Goal: Information Seeking & Learning: Learn about a topic

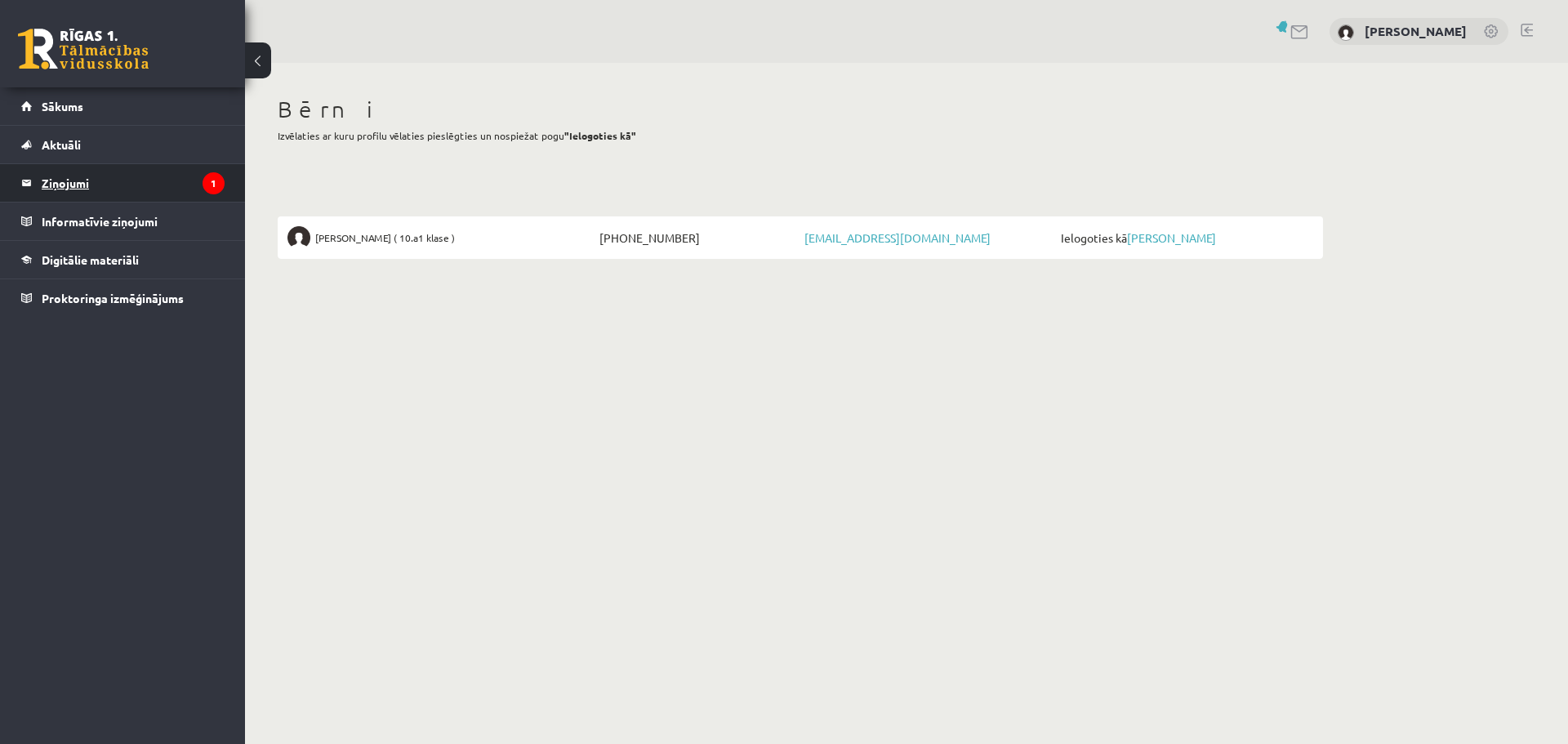
click at [85, 184] on legend "Ziņojumi 1" at bounding box center [133, 182] width 183 height 38
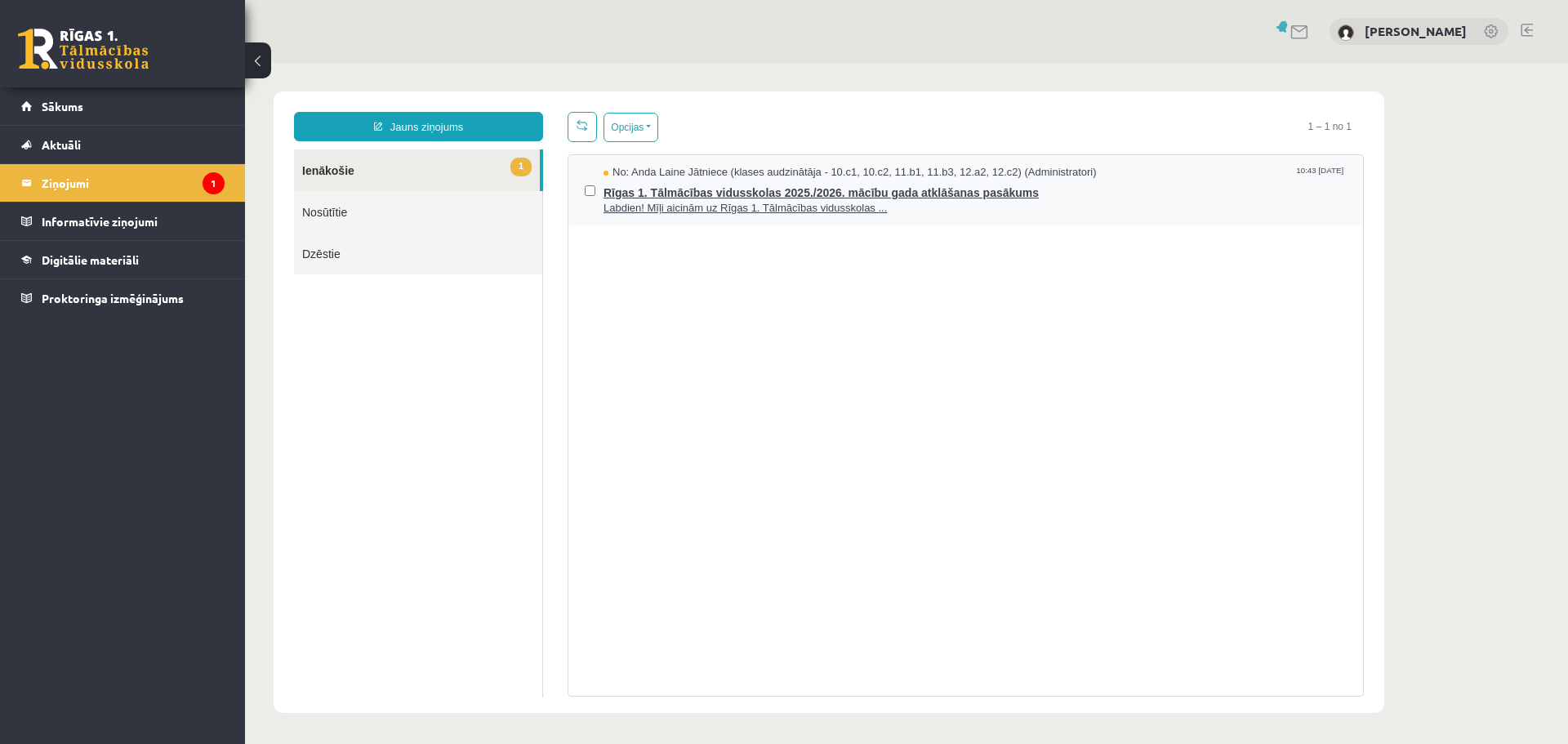
click at [730, 208] on span "Labdien! Mīļi aicinām uz Rīgas 1. Tālmācības vidusskolas ..." at bounding box center [975, 208] width 743 height 16
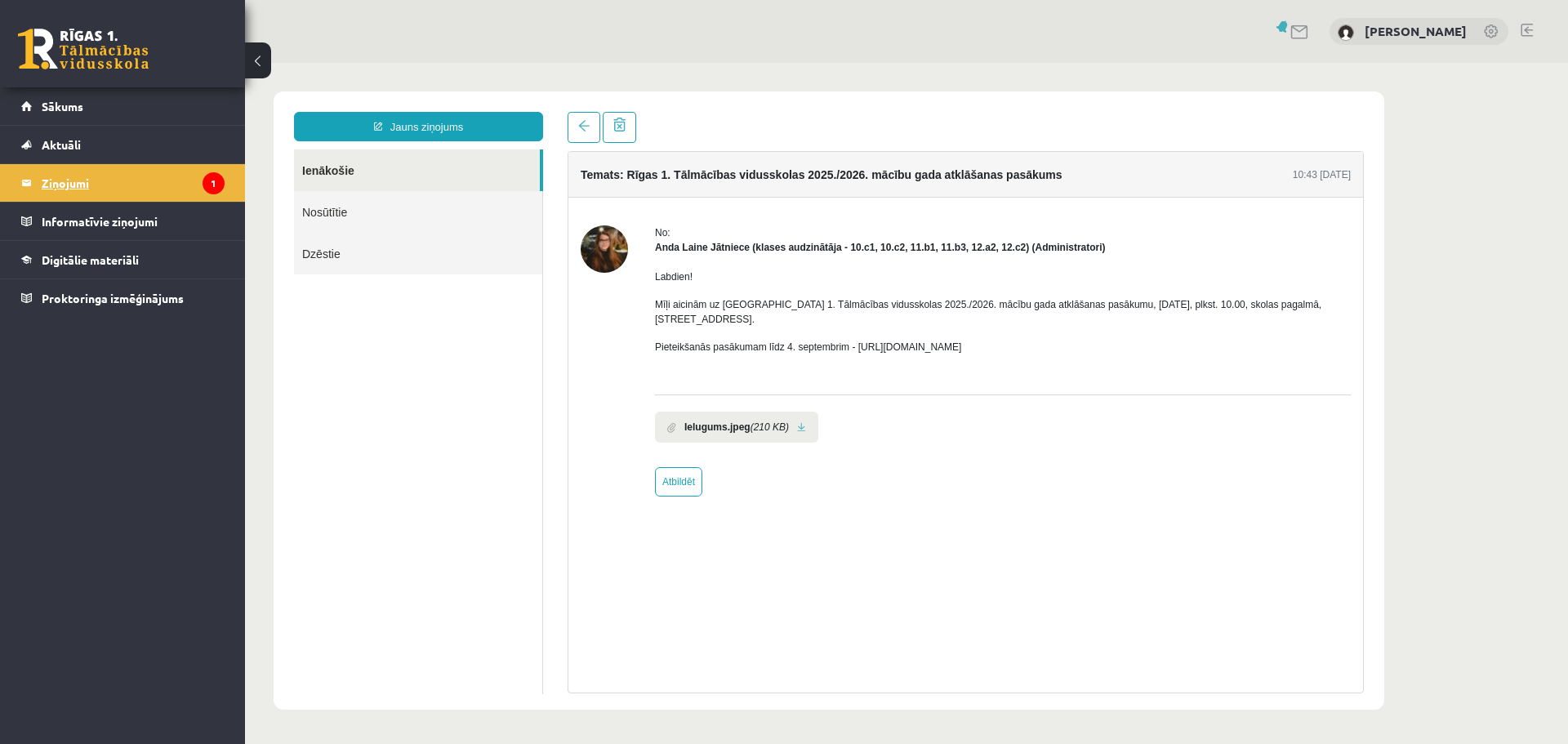
click at [71, 188] on legend "Ziņojumi 1" at bounding box center [133, 182] width 183 height 38
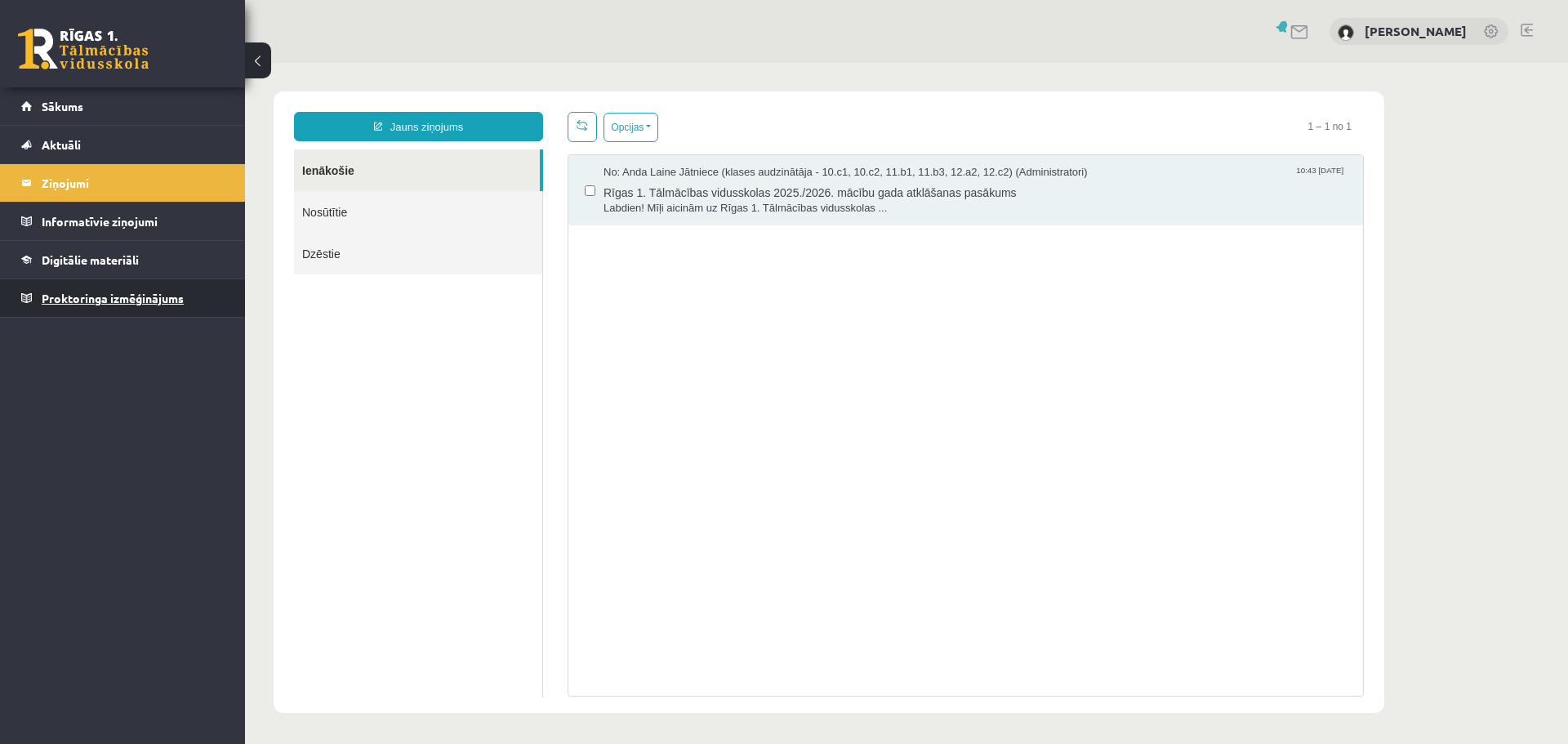
click at [81, 294] on span "Proktoringa izmēģinājums" at bounding box center [112, 297] width 142 height 15
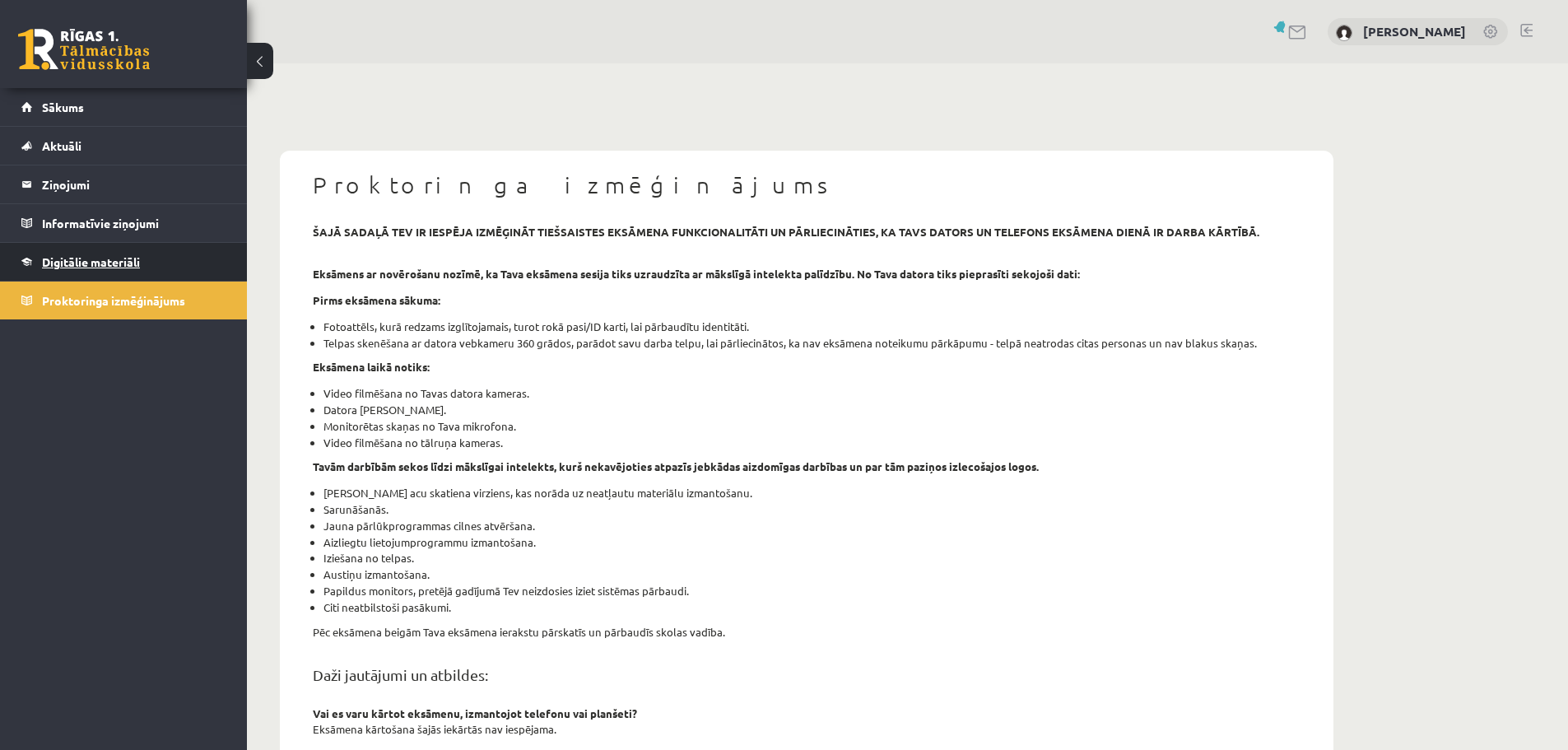
click at [103, 258] on span "Digitālie materiāli" at bounding box center [91, 261] width 98 height 15
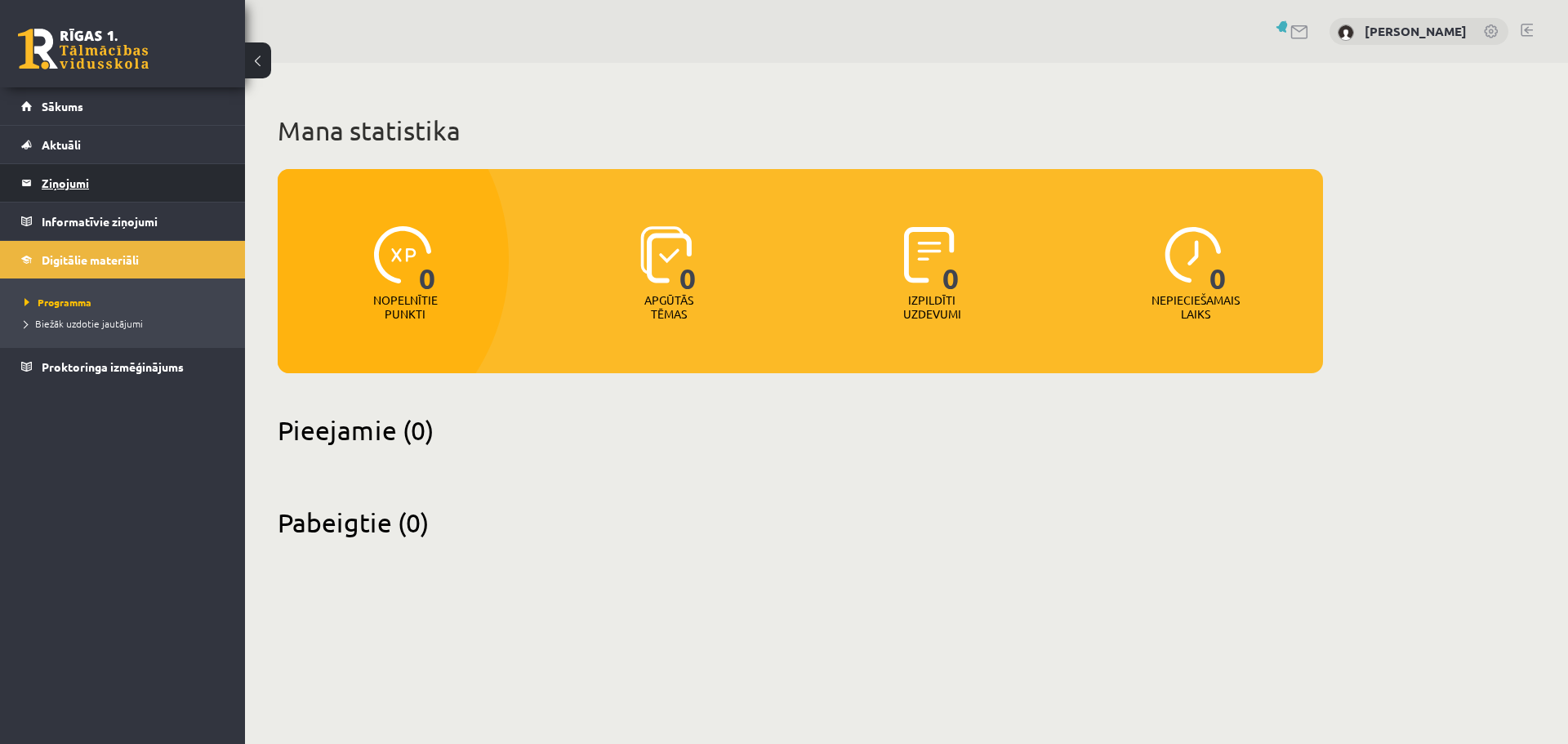
click at [76, 184] on legend "Ziņojumi 1" at bounding box center [133, 182] width 183 height 38
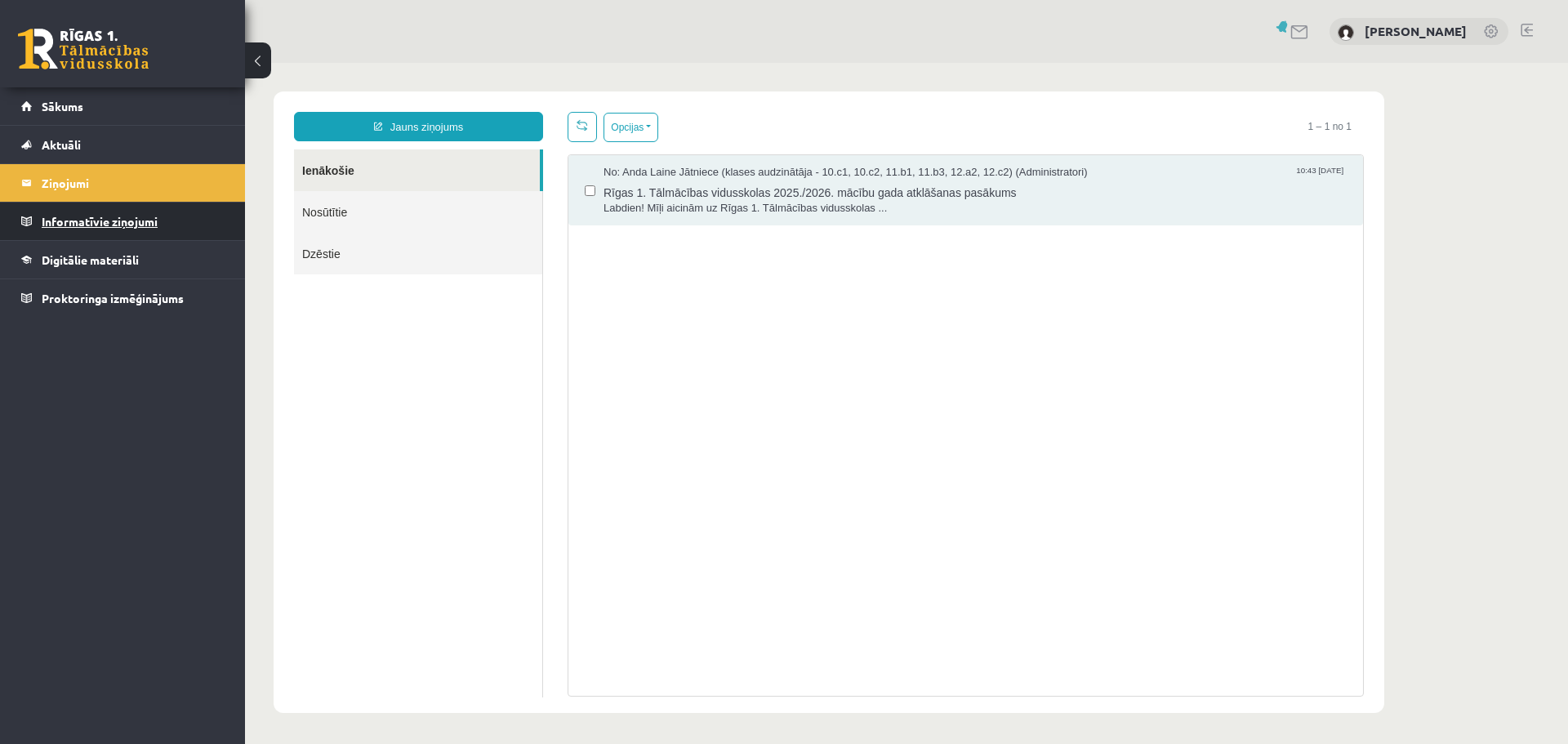
click at [88, 215] on legend "Informatīvie ziņojumi 0" at bounding box center [133, 221] width 183 height 38
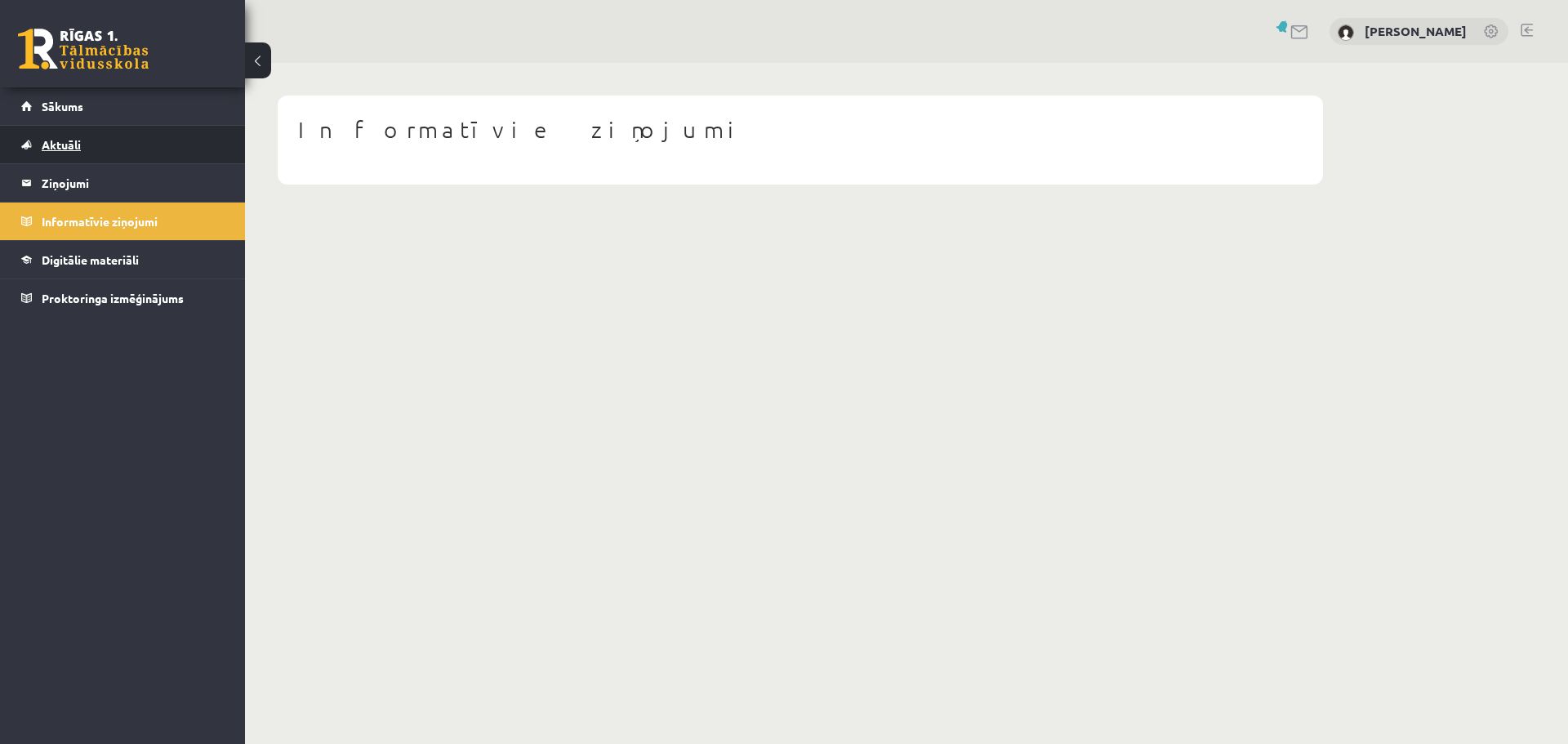
click at [68, 139] on span "Aktuāli" at bounding box center [61, 144] width 39 height 15
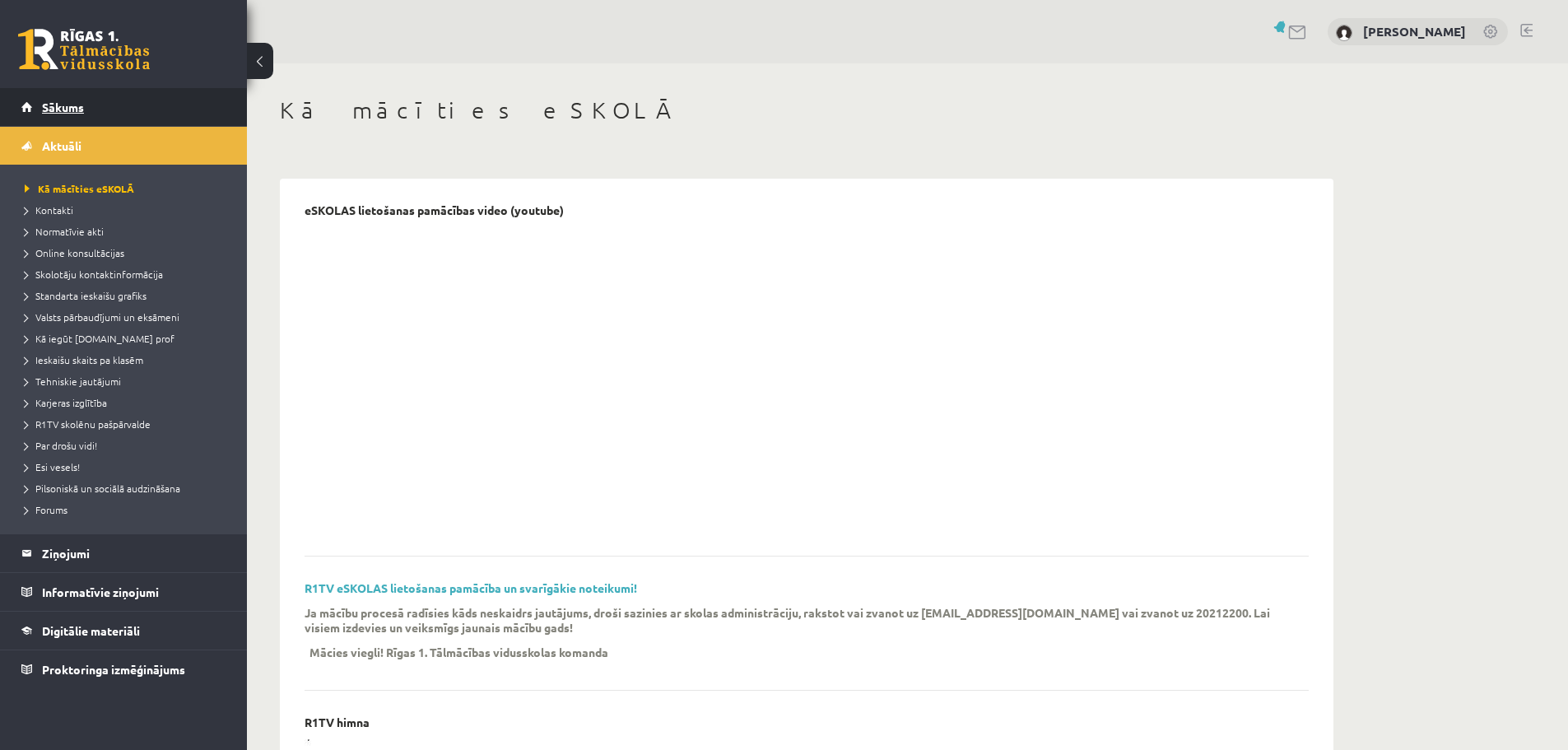
click at [60, 102] on span "Sākums" at bounding box center [63, 106] width 42 height 15
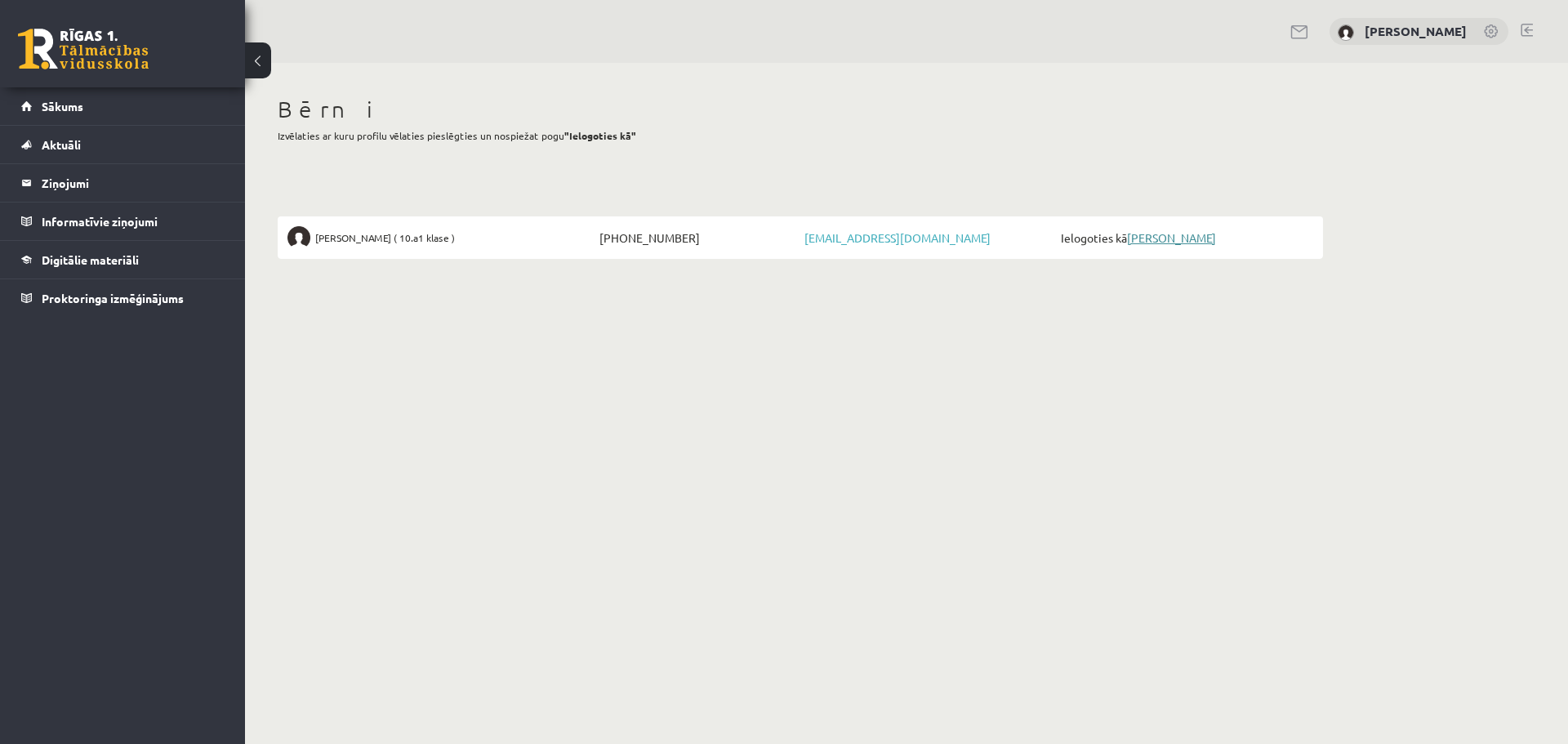
click at [1188, 232] on link "[PERSON_NAME]" at bounding box center [1172, 237] width 89 height 15
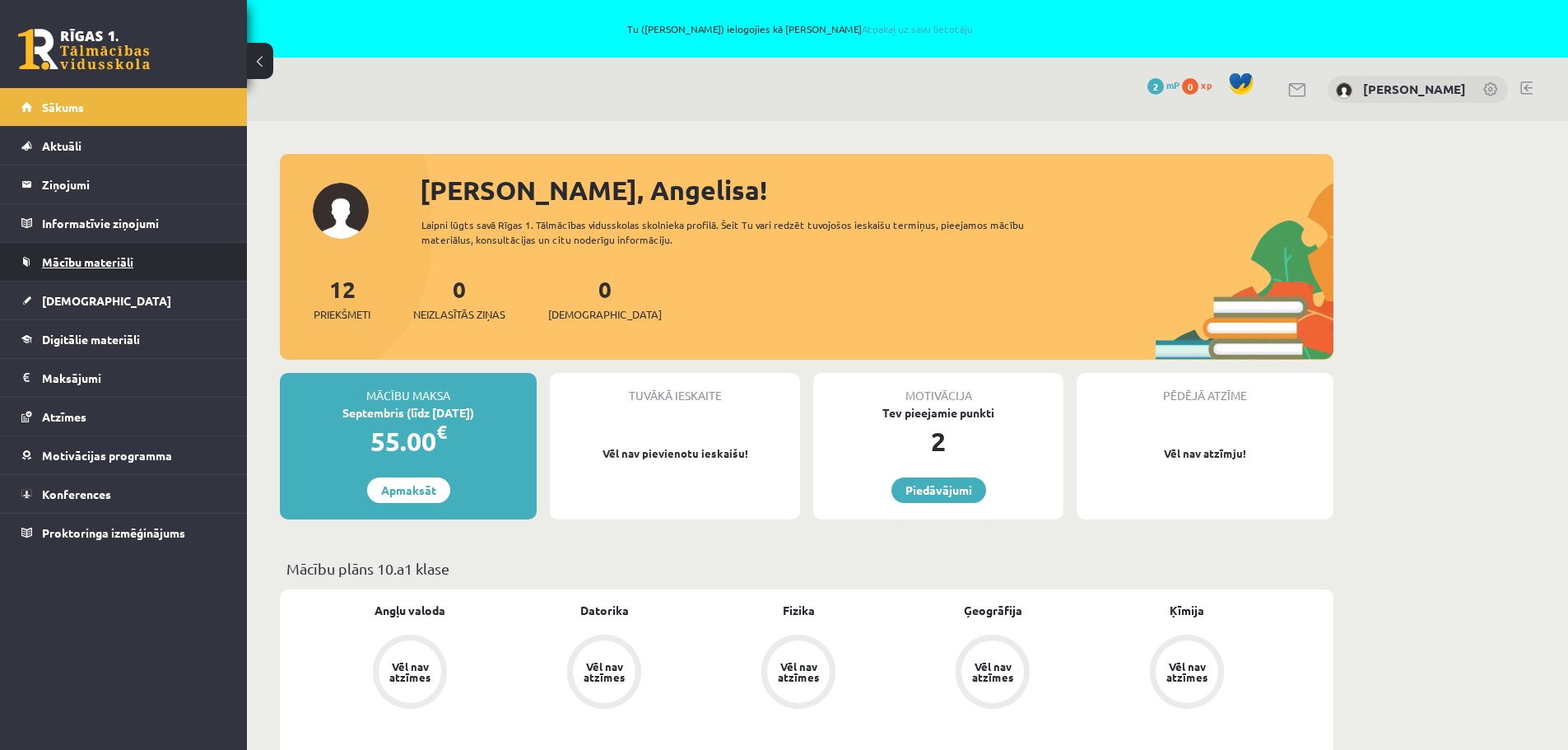
click at [99, 265] on span "Mācību materiāli" at bounding box center [88, 261] width 92 height 15
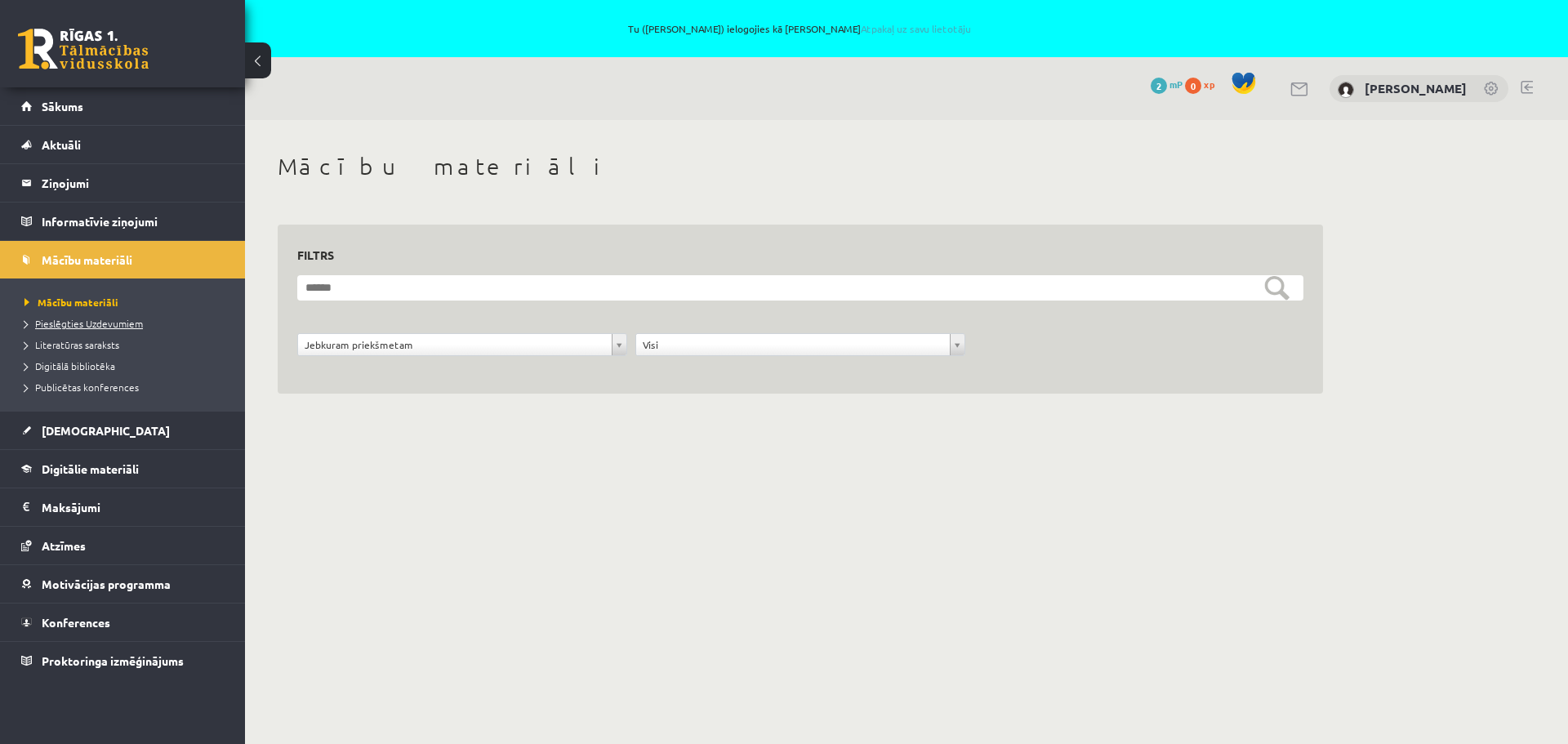
click at [114, 328] on link "Pieslēgties Uzdevumiem" at bounding box center [126, 323] width 204 height 15
click at [128, 472] on span "Digitālie materiāli" at bounding box center [90, 468] width 97 height 15
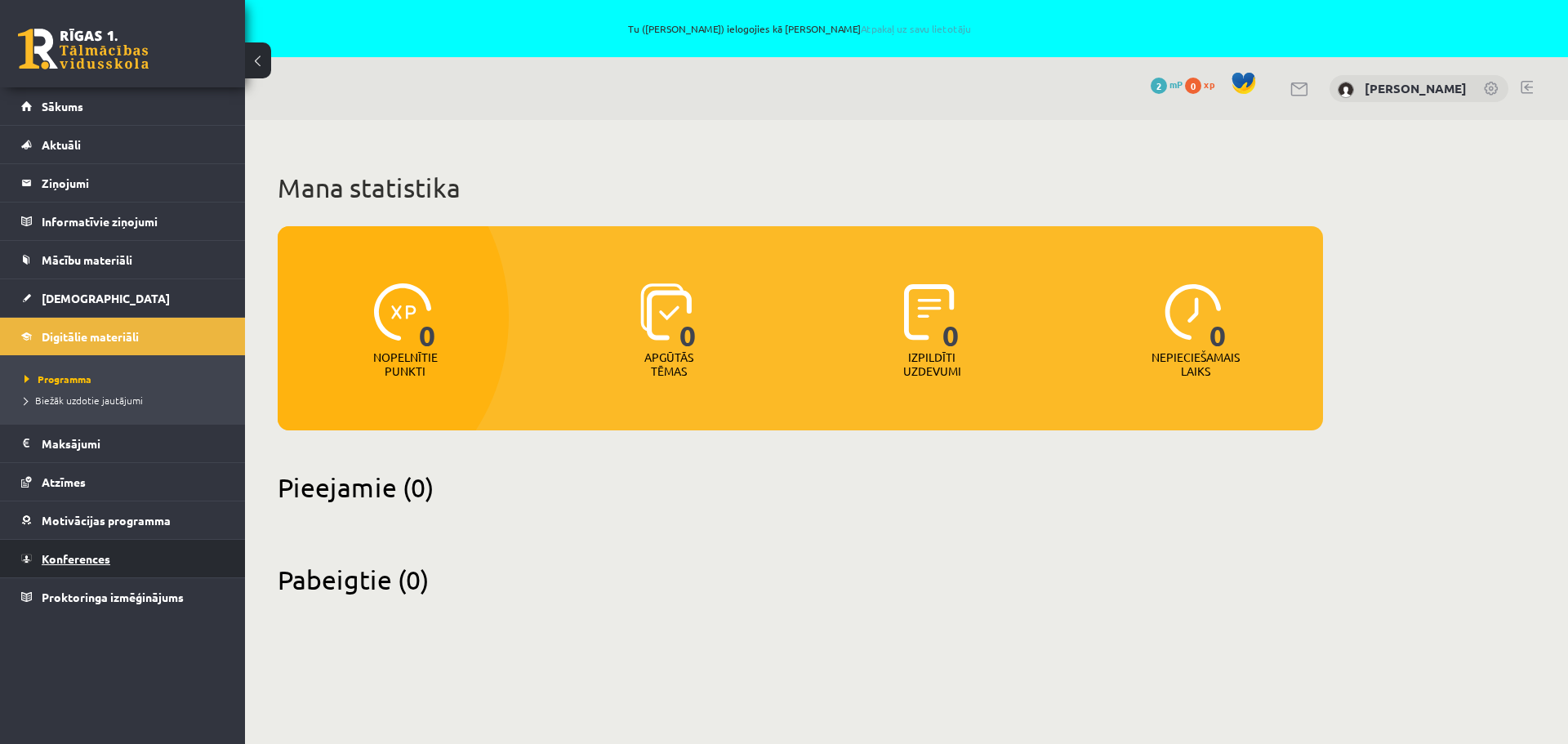
click at [59, 558] on span "Konferences" at bounding box center [76, 558] width 69 height 15
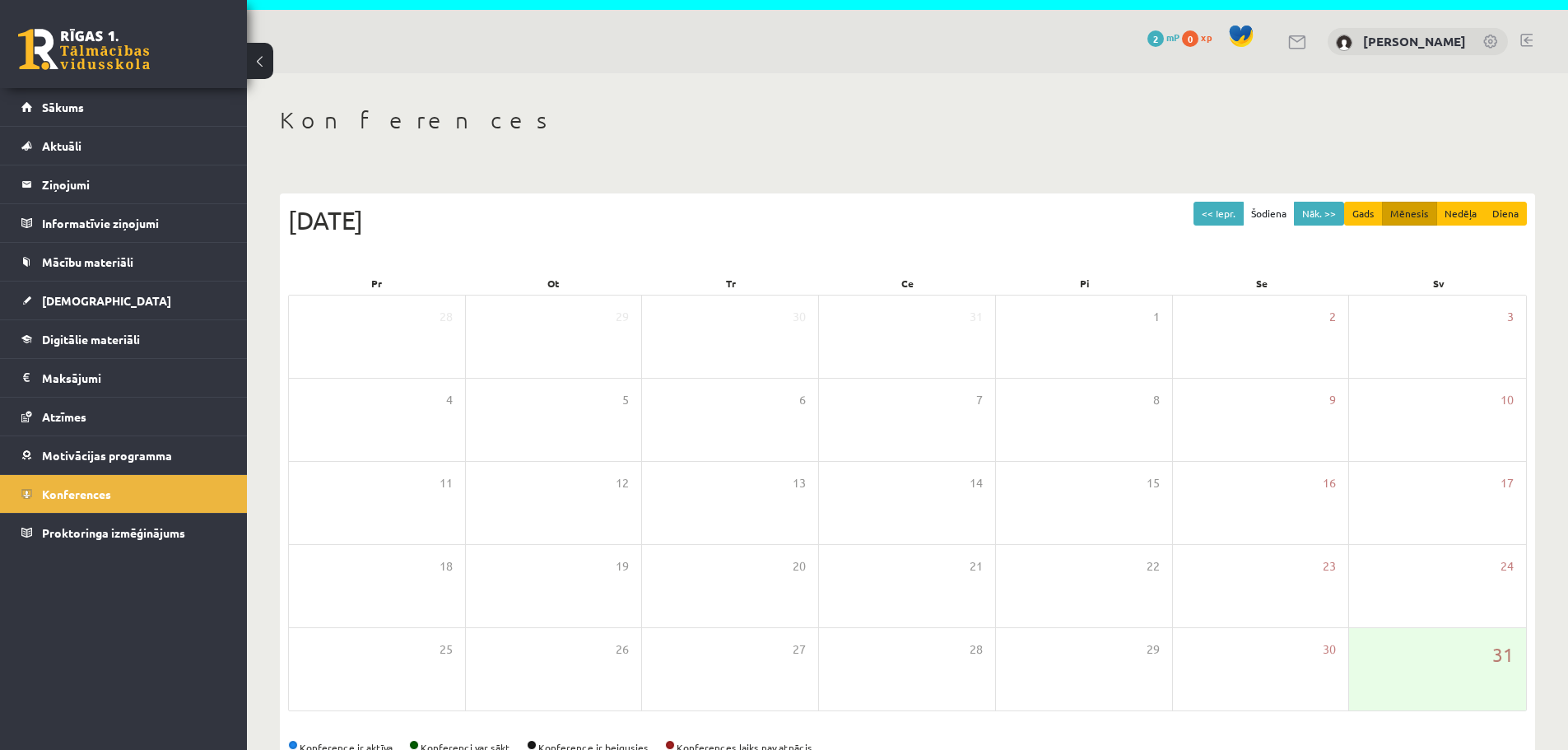
scroll to position [95, 0]
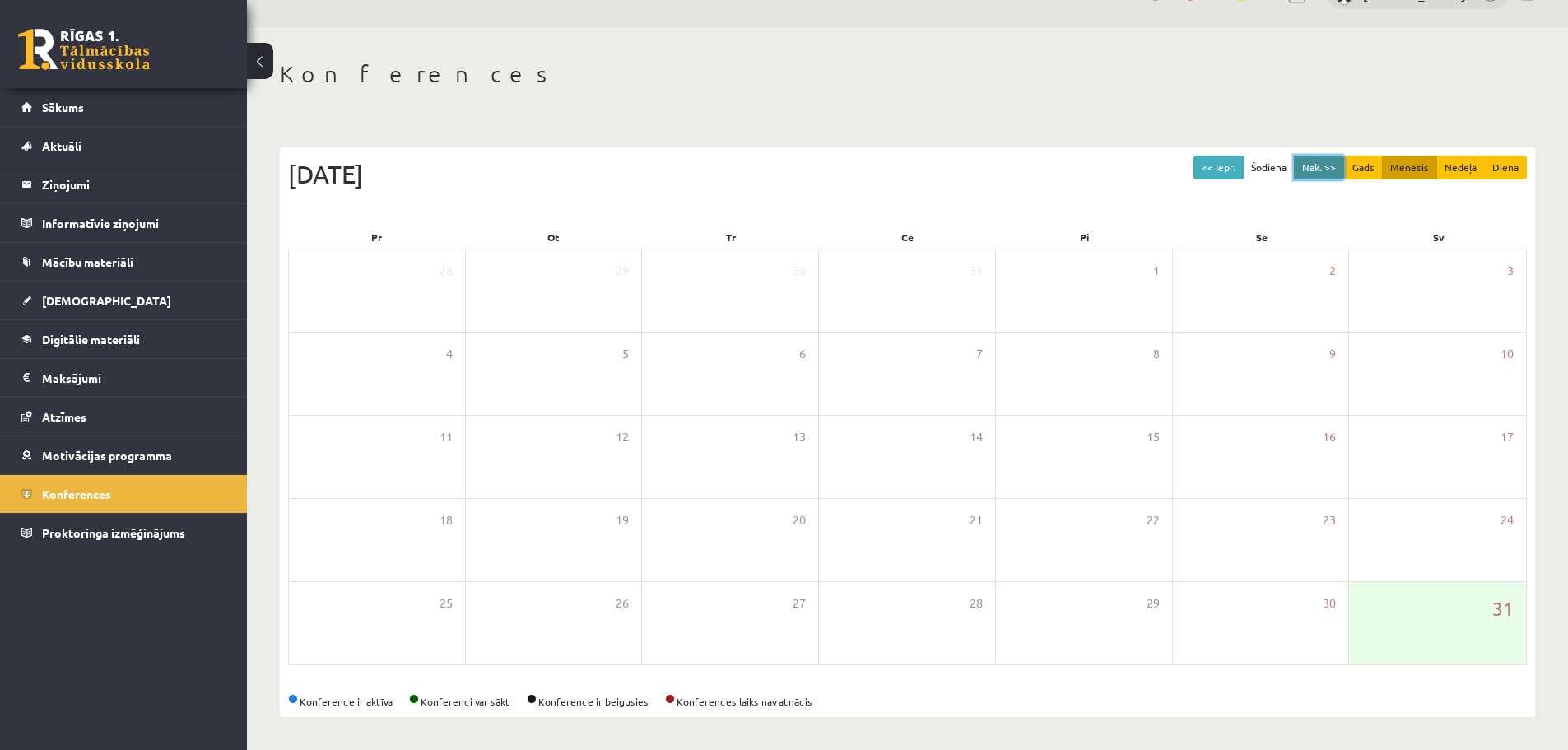
click at [1312, 171] on button "Nāk. >>" at bounding box center [1319, 167] width 50 height 23
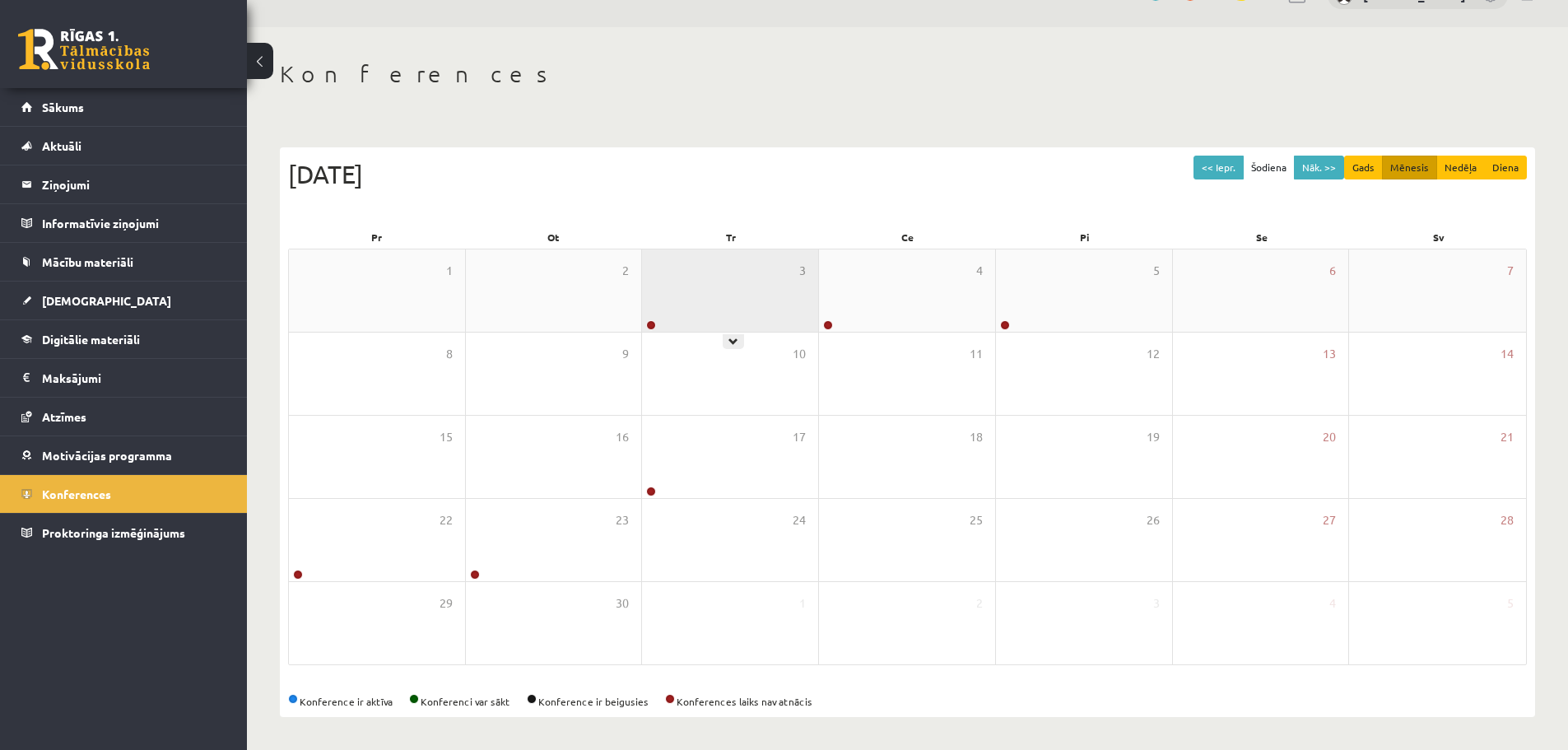
click at [740, 284] on div "3" at bounding box center [730, 290] width 176 height 82
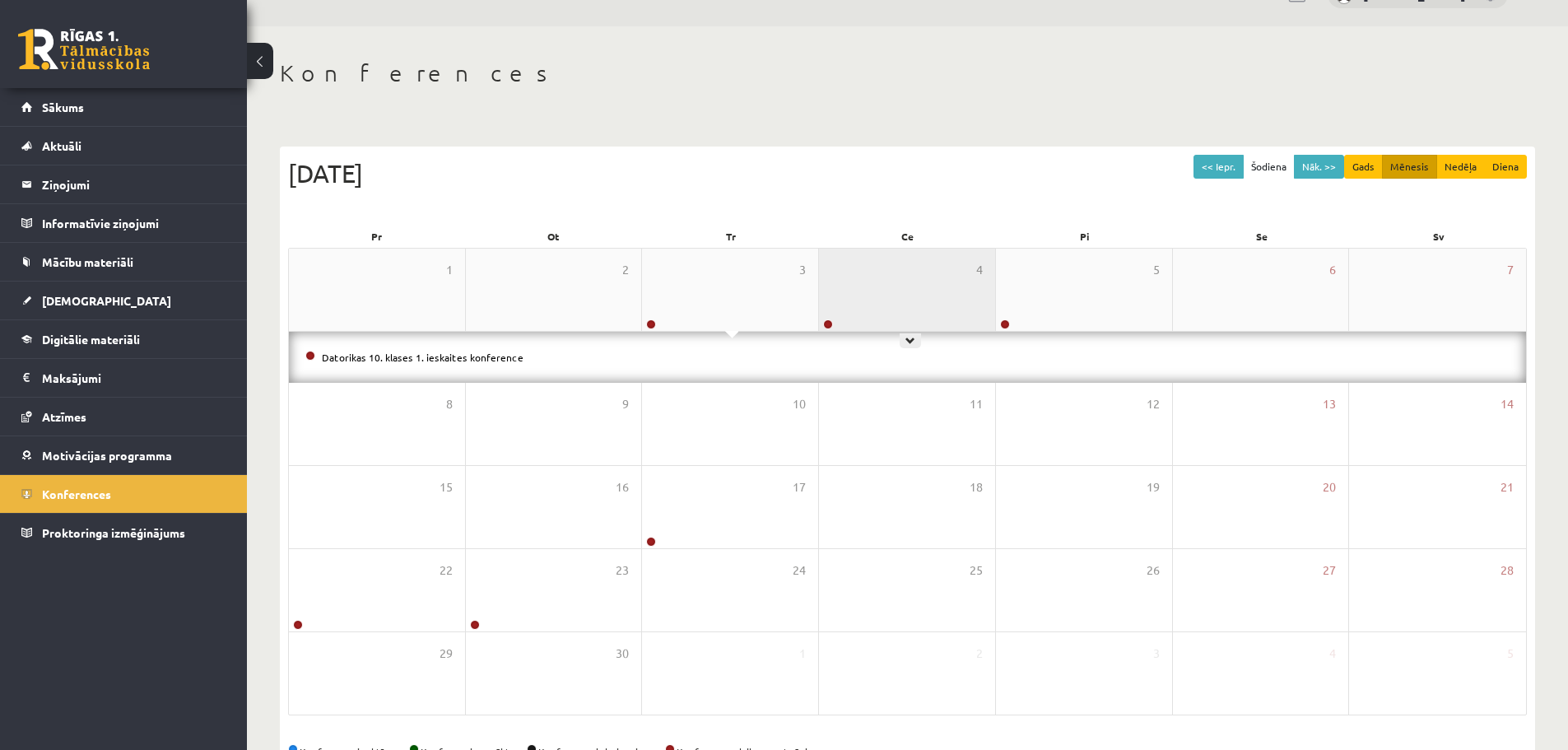
click at [932, 284] on div "4" at bounding box center [908, 290] width 176 height 82
click at [917, 278] on div "4" at bounding box center [908, 290] width 176 height 82
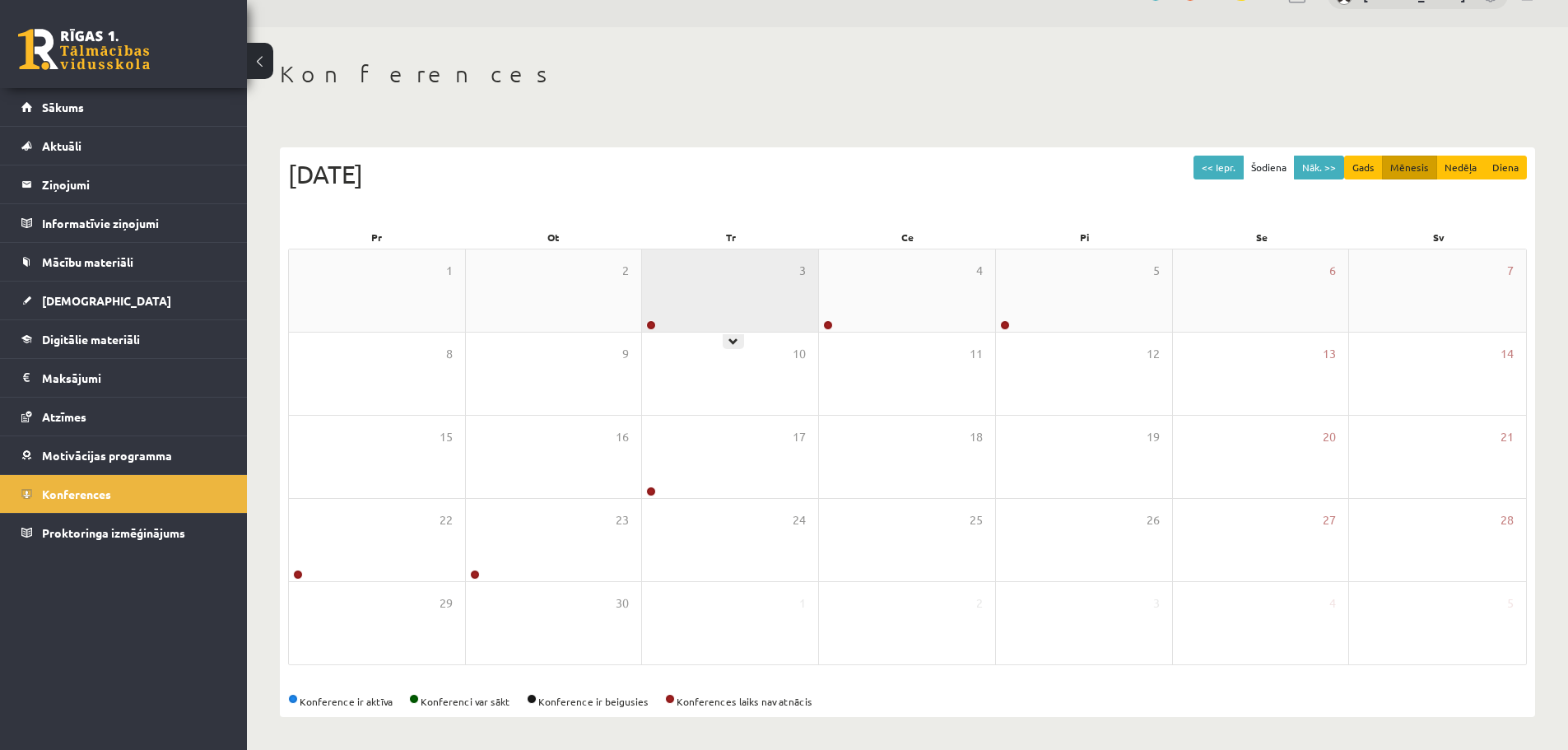
click at [731, 301] on div "3" at bounding box center [730, 290] width 176 height 82
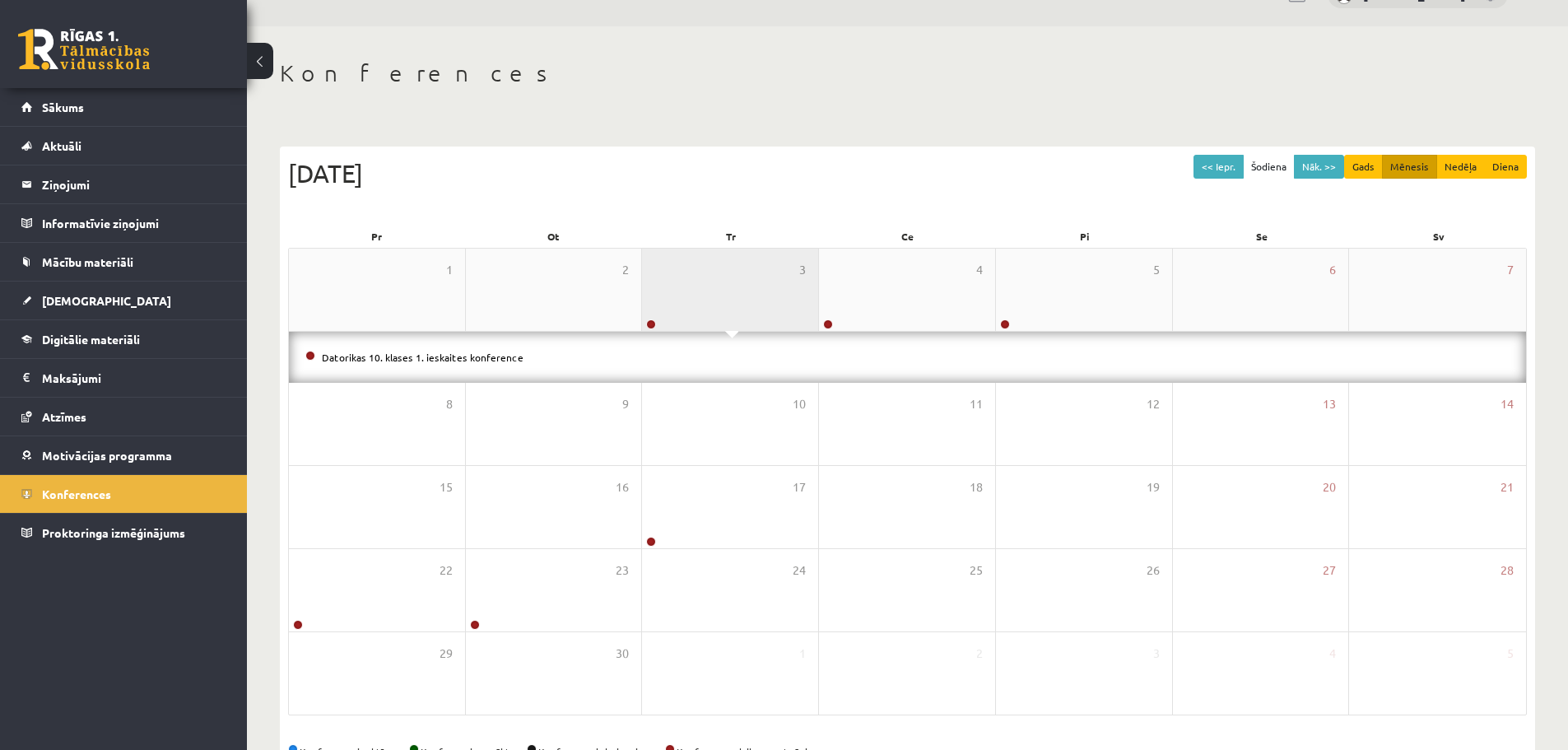
click at [721, 274] on div "3" at bounding box center [730, 290] width 176 height 82
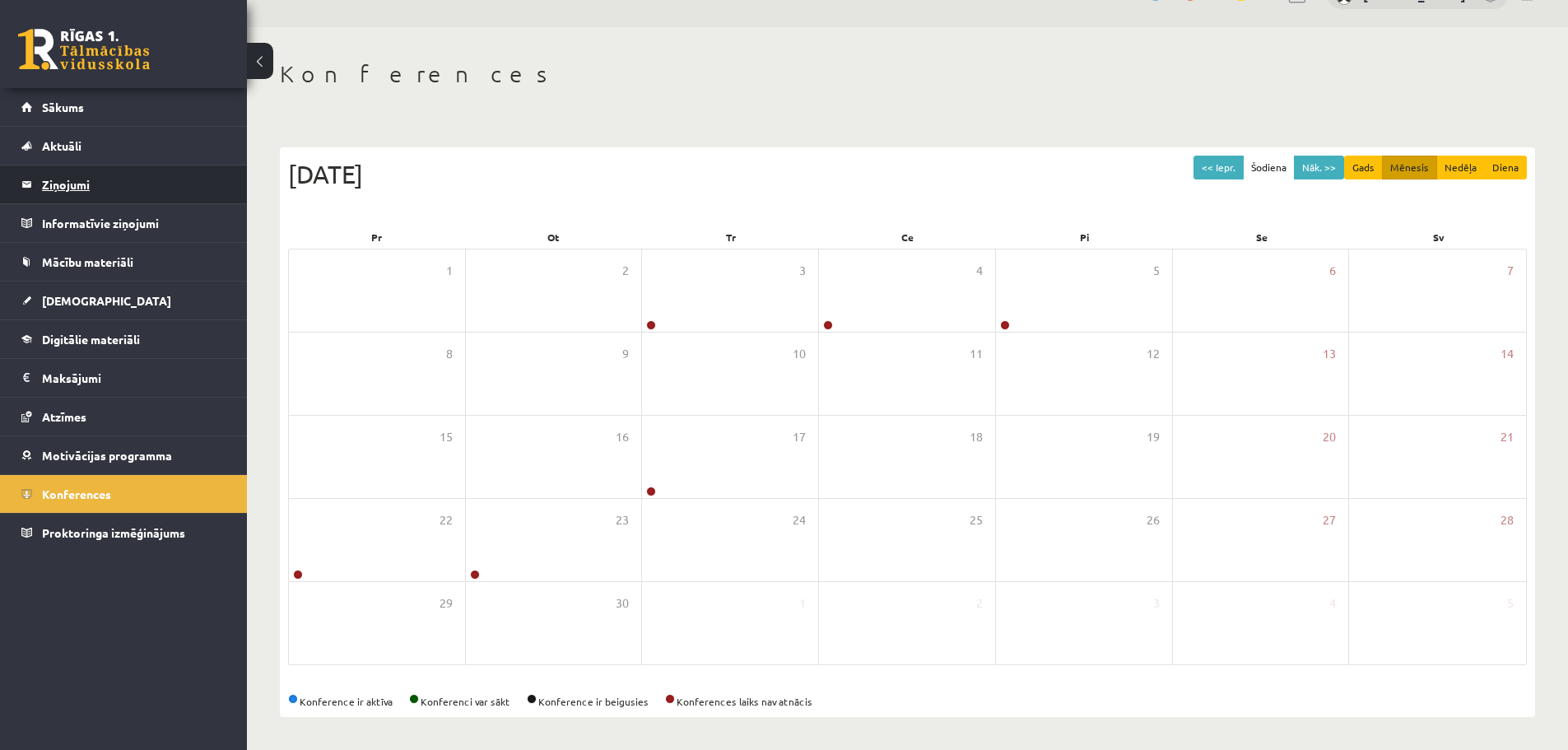
click at [67, 176] on legend "Ziņojumi 0" at bounding box center [134, 184] width 185 height 38
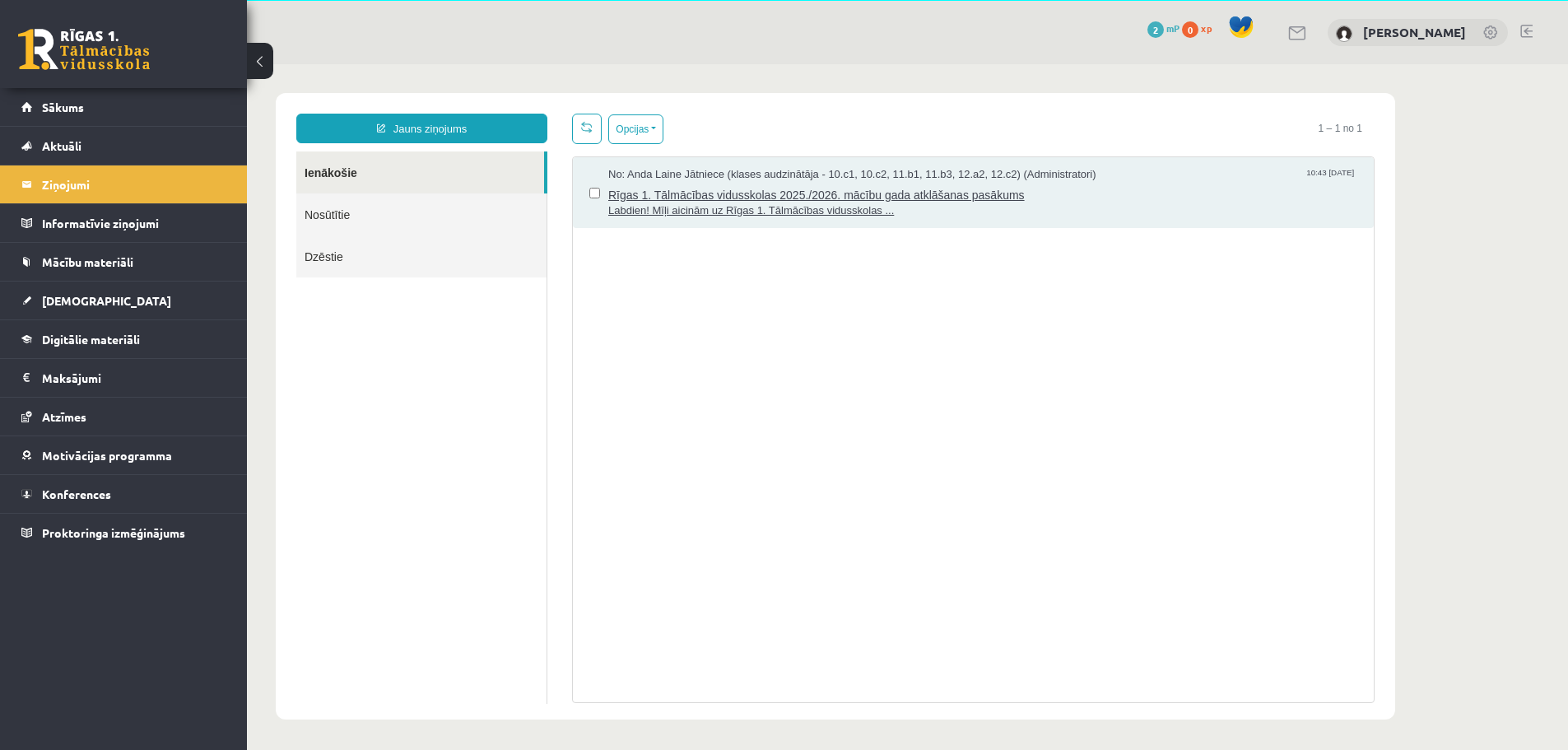
click at [822, 196] on span "Rīgas 1. Tālmācības vidusskolas 2025./2026. mācību gada atklāšanas pasākums" at bounding box center [983, 192] width 749 height 21
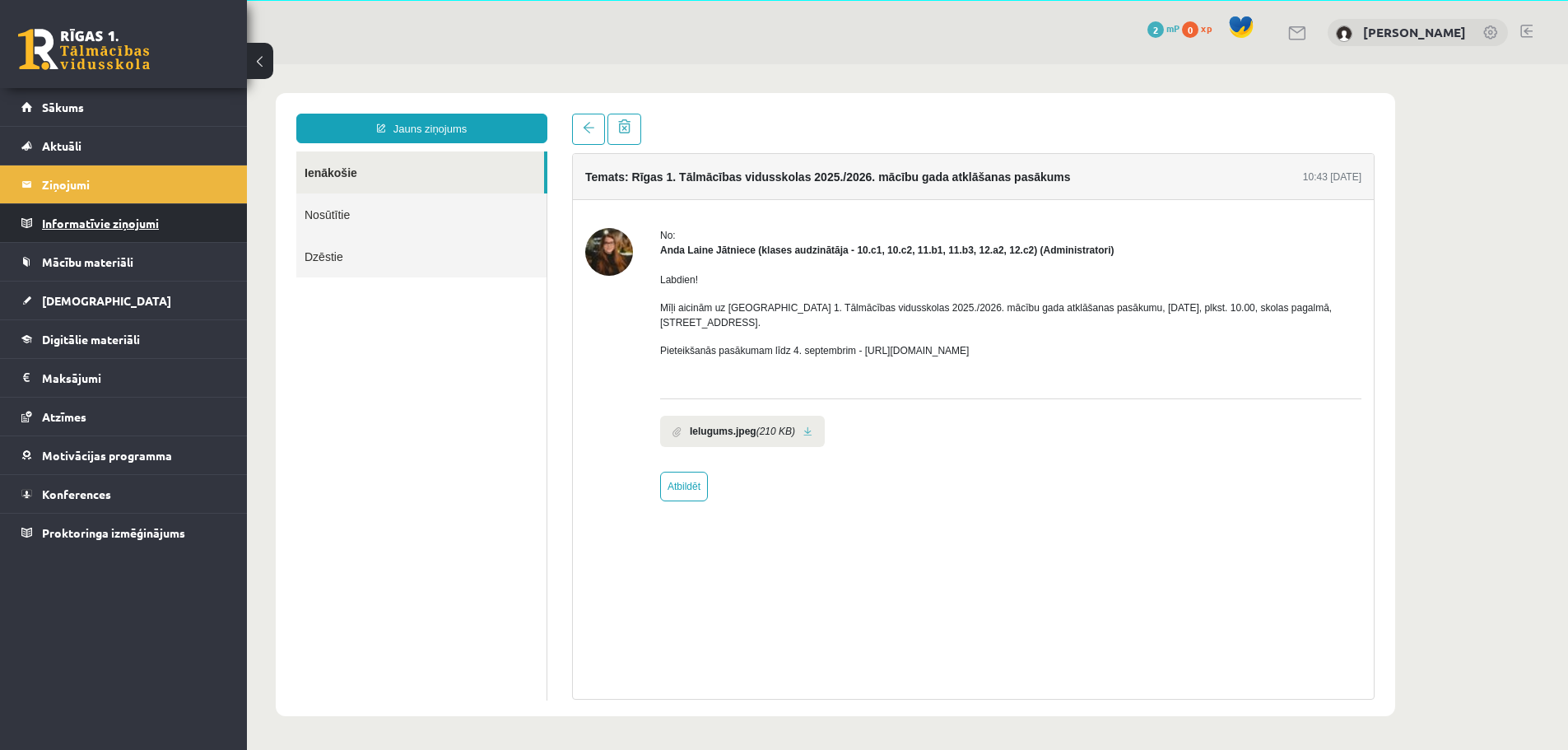
click at [74, 219] on legend "Informatīvie ziņojumi 0" at bounding box center [134, 223] width 185 height 38
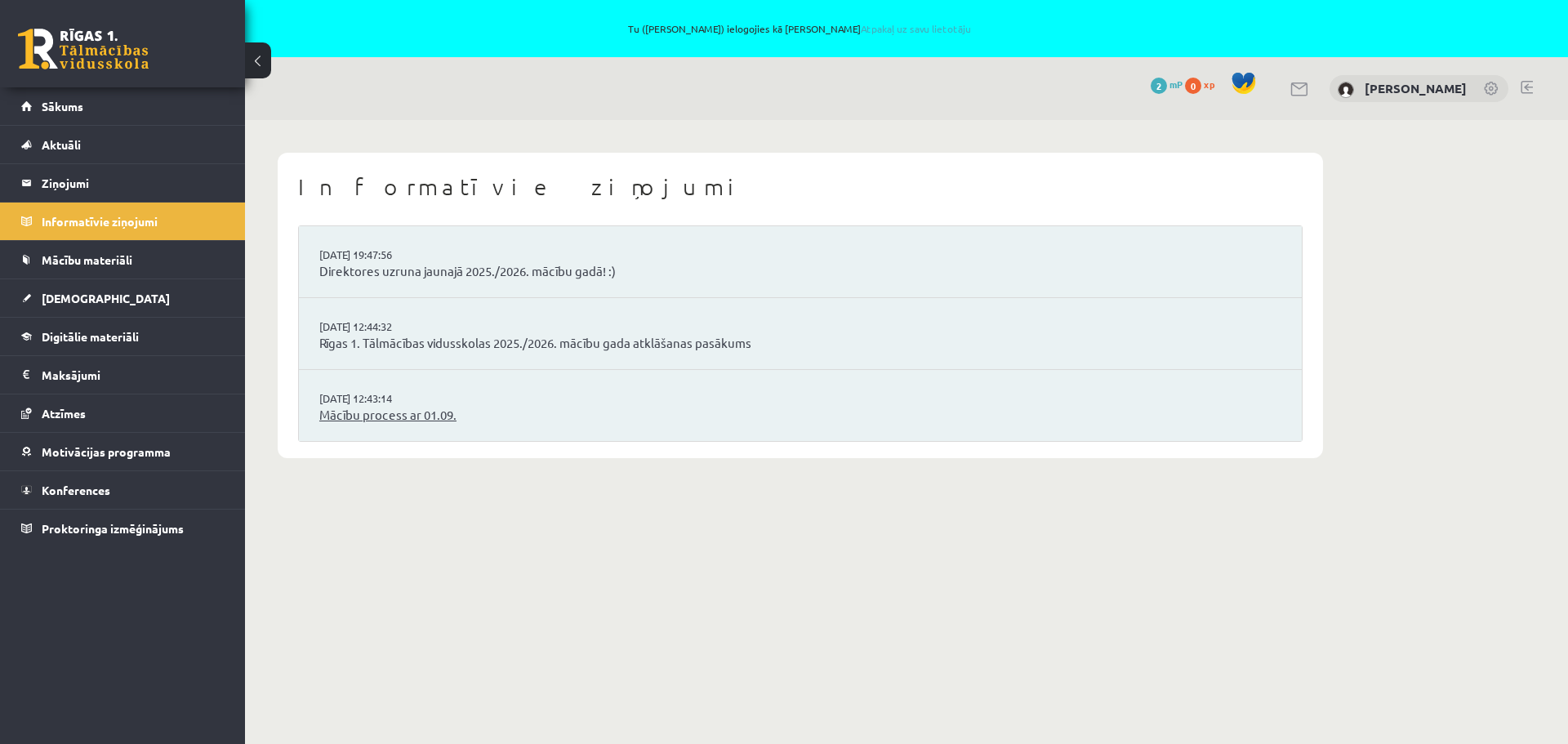
click at [424, 418] on link "Mācību process ar 01.09." at bounding box center [800, 415] width 962 height 18
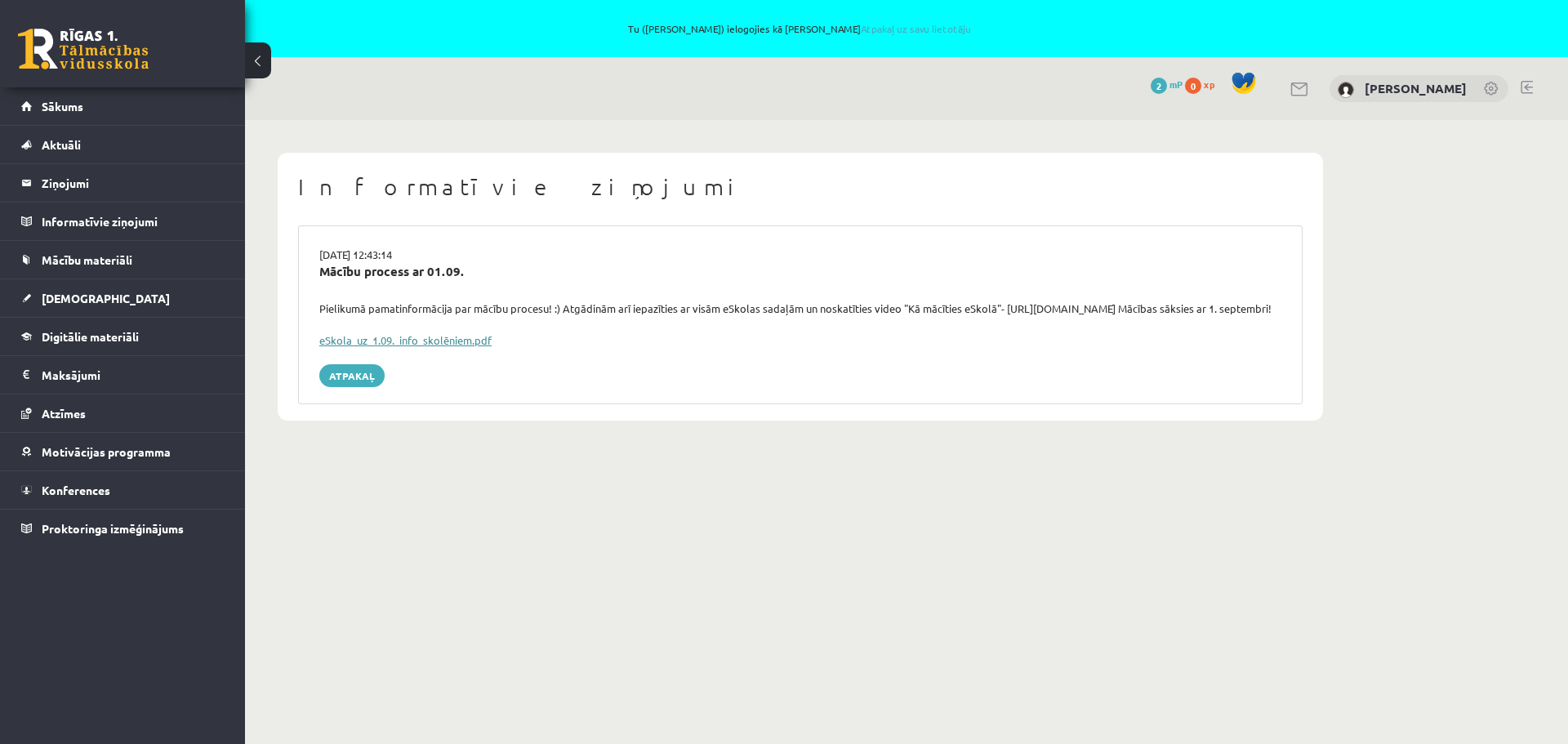
click at [391, 347] on link "eSkola_uz_1.09._info_skolēniem.pdf" at bounding box center [406, 340] width 172 height 14
click at [257, 60] on button at bounding box center [258, 60] width 26 height 36
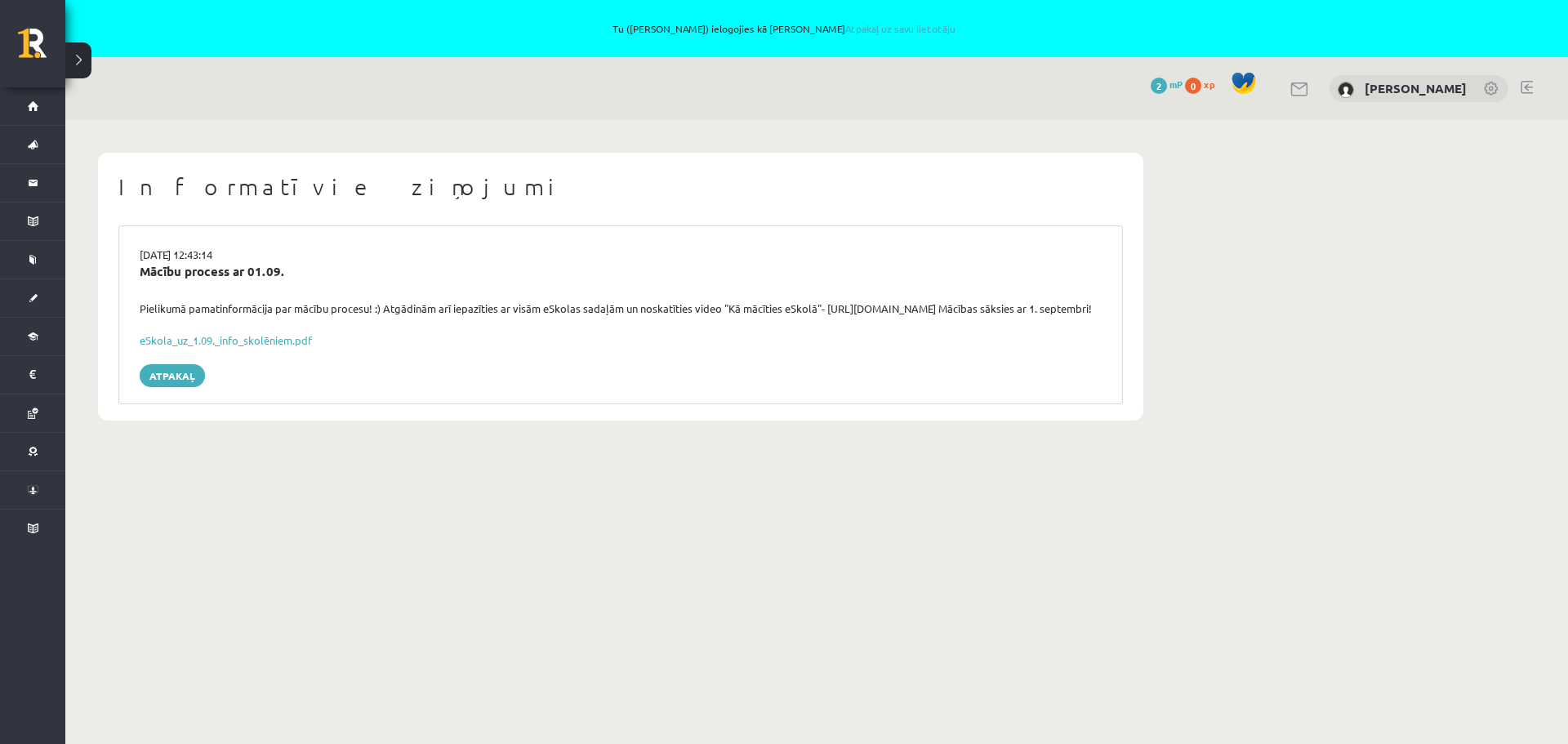
click at [87, 63] on button at bounding box center [78, 60] width 26 height 36
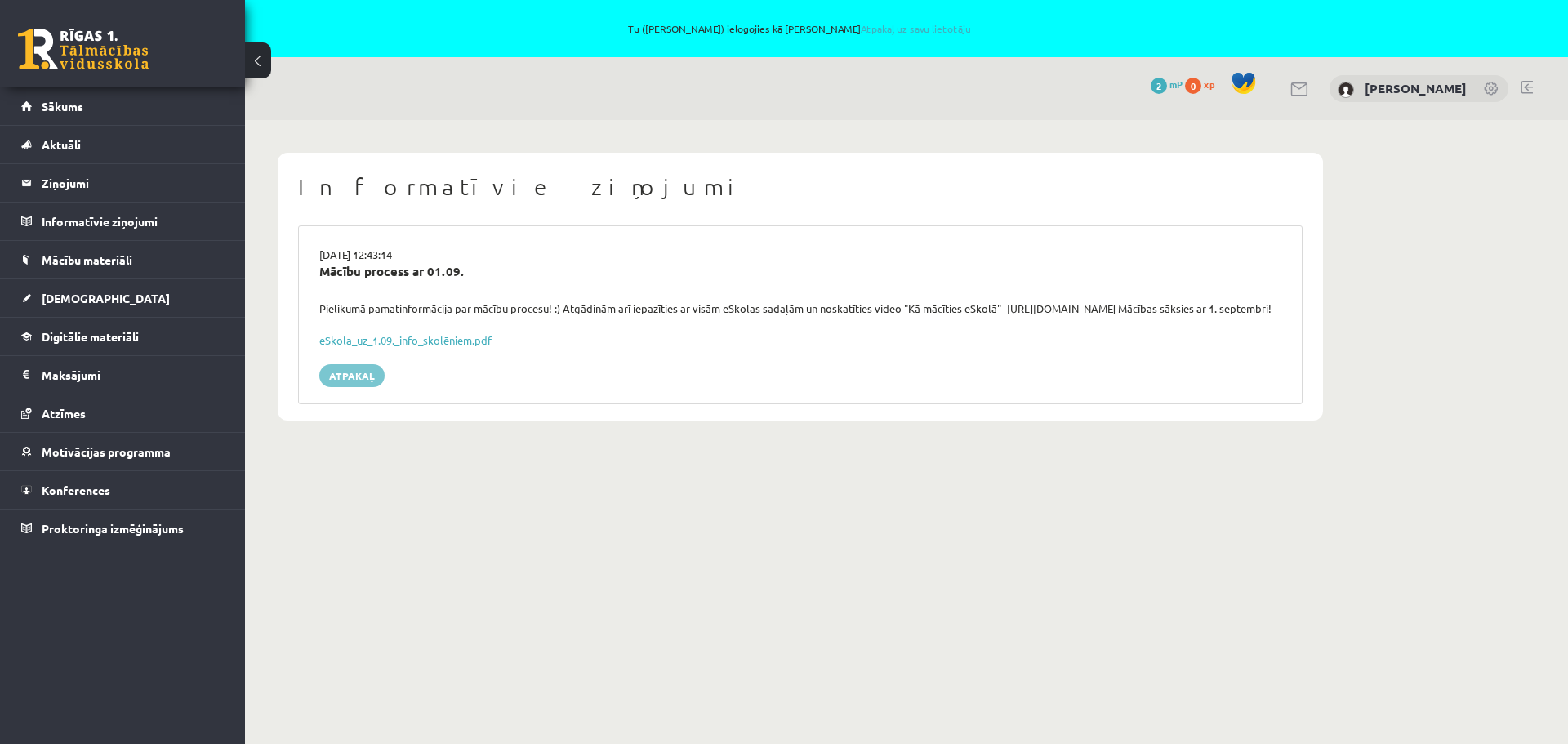
click at [354, 387] on link "Atpakaļ" at bounding box center [352, 376] width 65 height 23
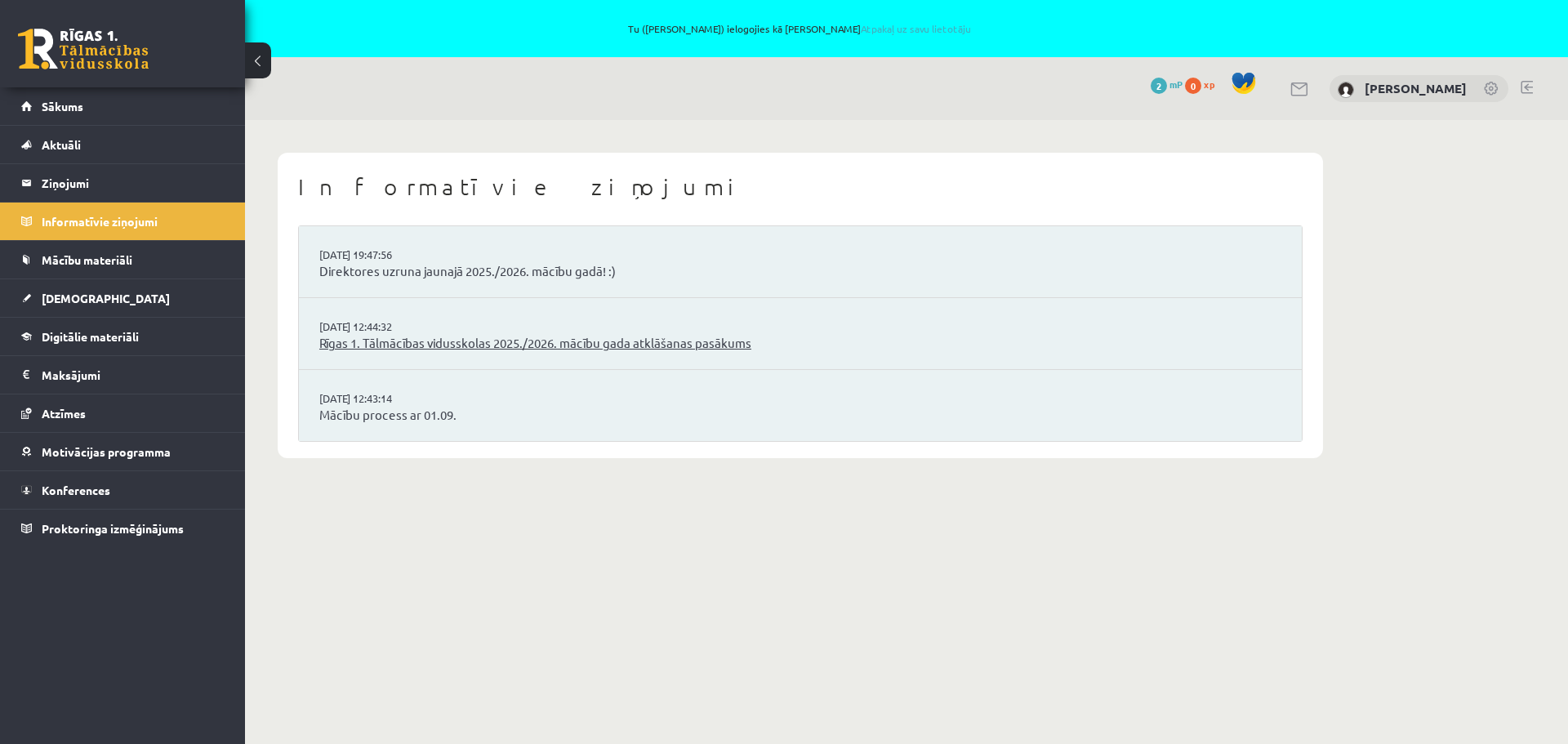
click at [459, 340] on link "Rīgas 1. Tālmācības vidusskolas 2025./2026. mācību gada atklāšanas pasākums" at bounding box center [800, 343] width 962 height 18
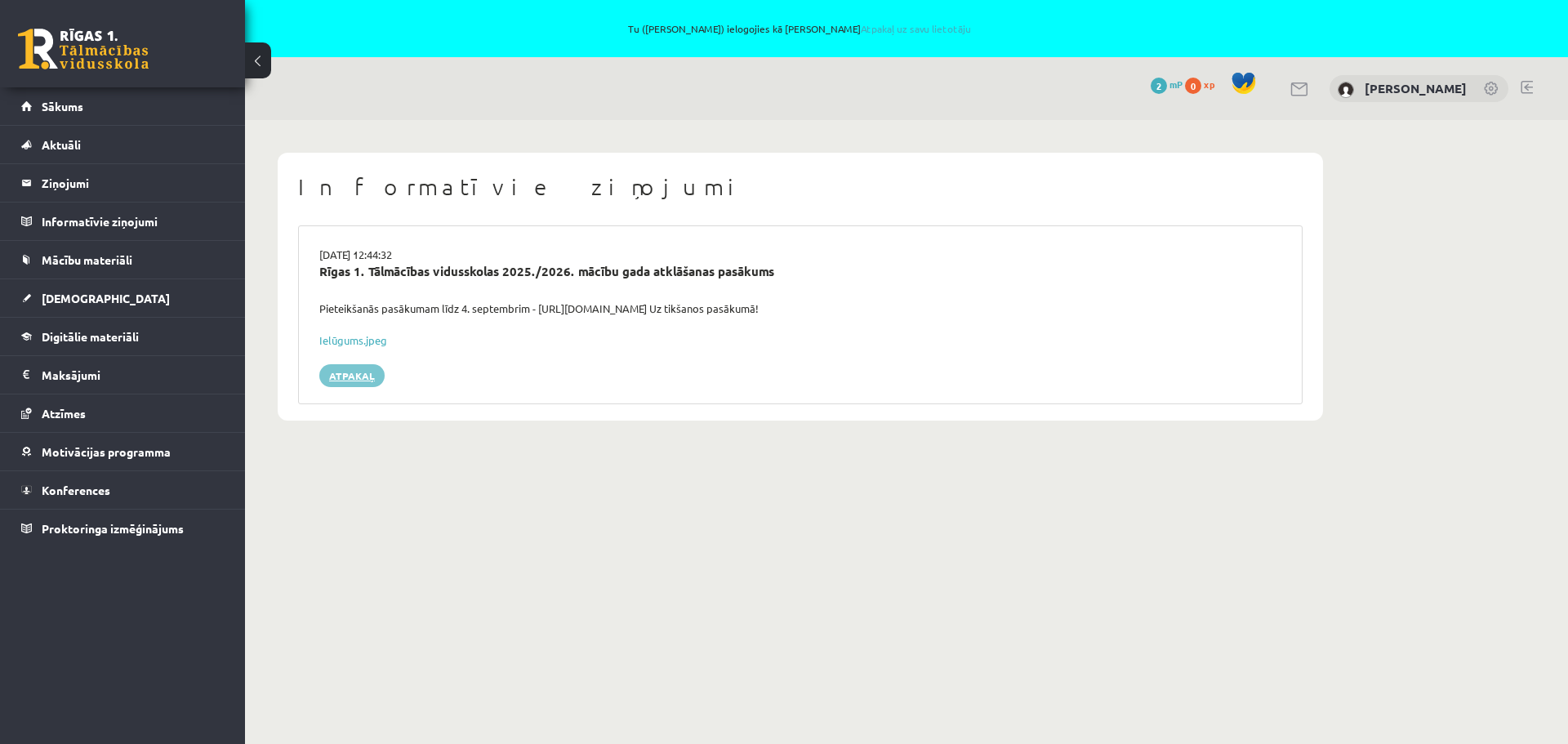
click at [362, 374] on link "Atpakaļ" at bounding box center [352, 376] width 65 height 23
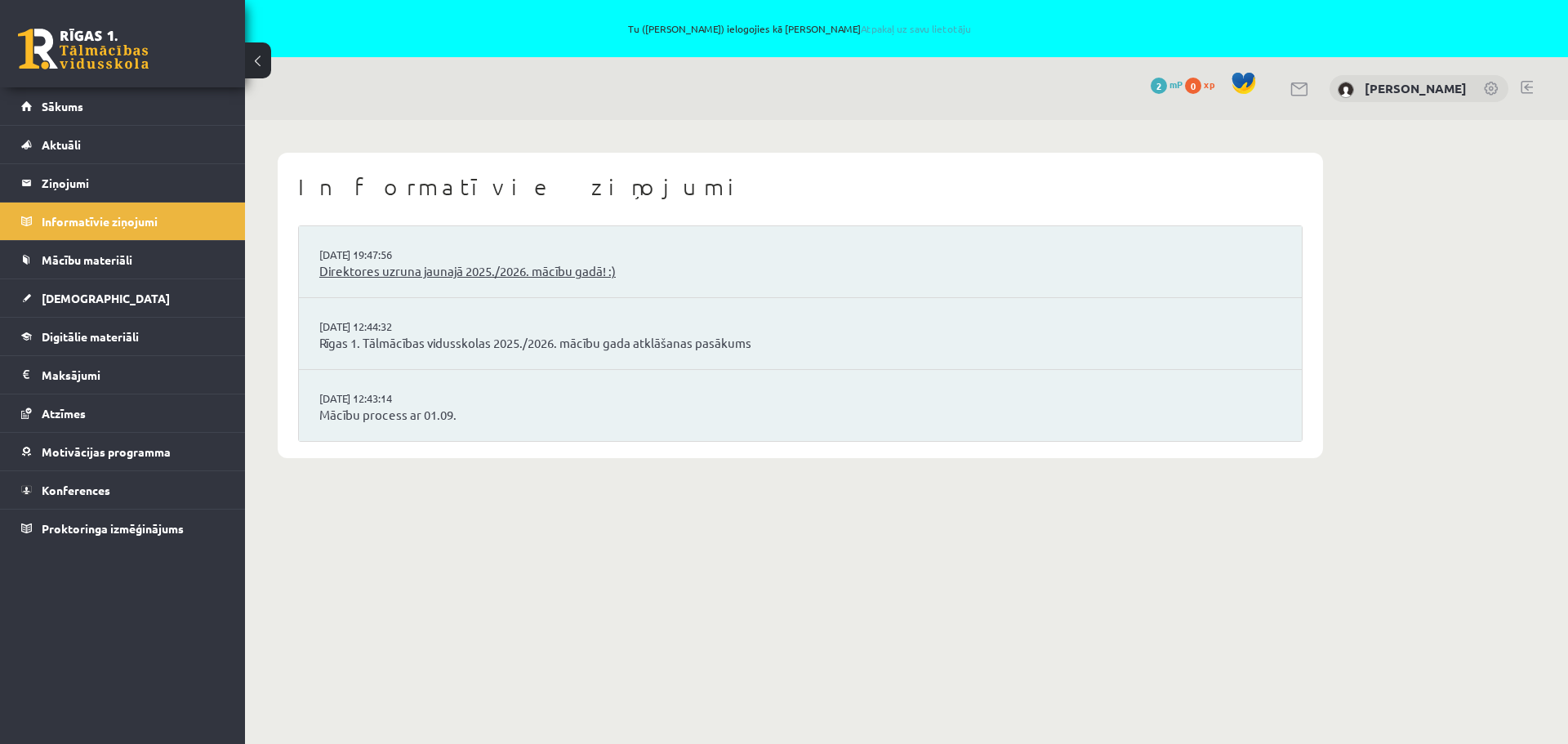
click at [440, 272] on link "Direktores uzruna jaunajā 2025./2026. mācību gadā! :)" at bounding box center [800, 271] width 962 height 18
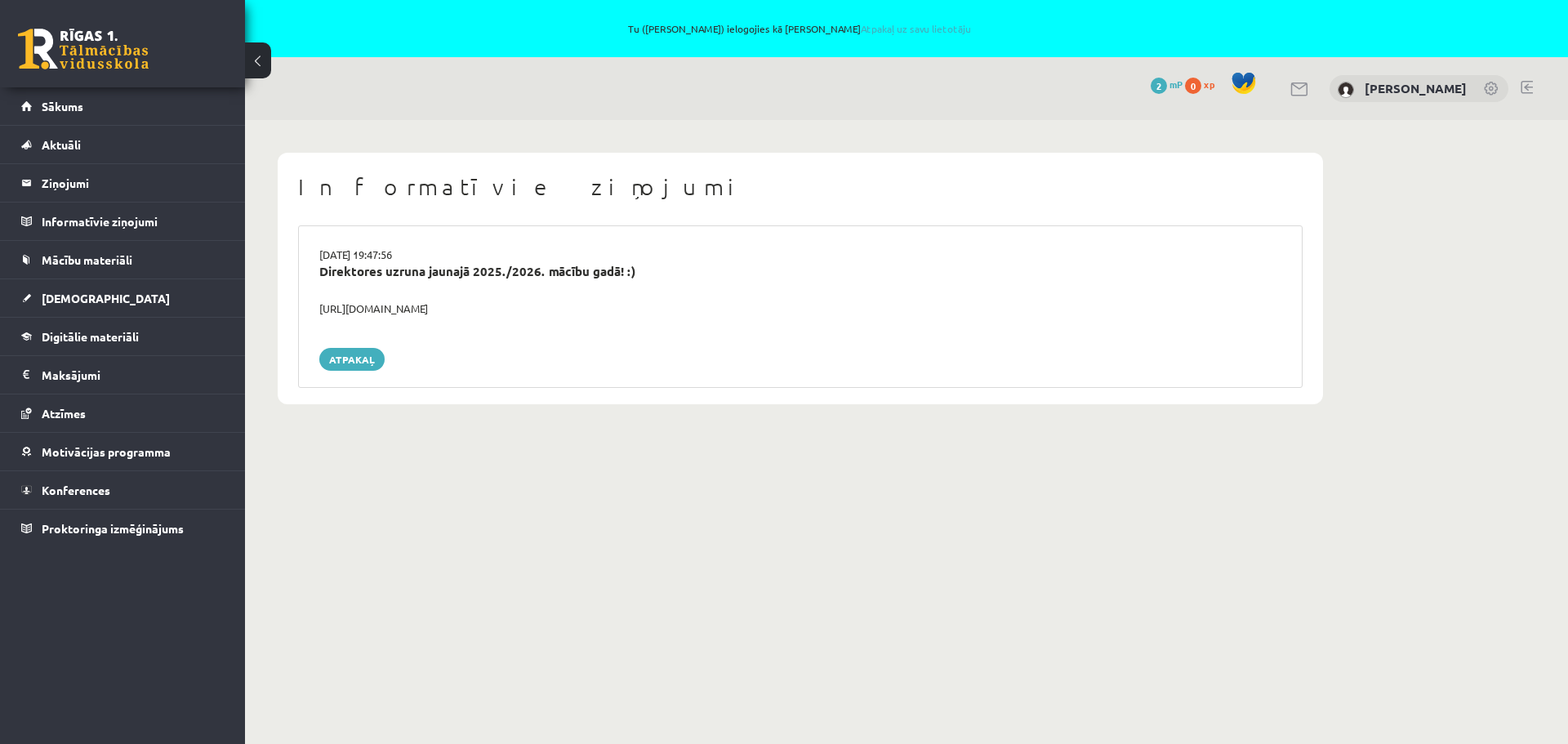
drag, startPoint x: 526, startPoint y: 305, endPoint x: 316, endPoint y: 308, distance: 210.0
click at [316, 308] on div "https://youtube.com/shorts/lM8RsWyzCn4" at bounding box center [800, 308] width 987 height 16
click at [361, 361] on link "Atpakaļ" at bounding box center [352, 359] width 65 height 23
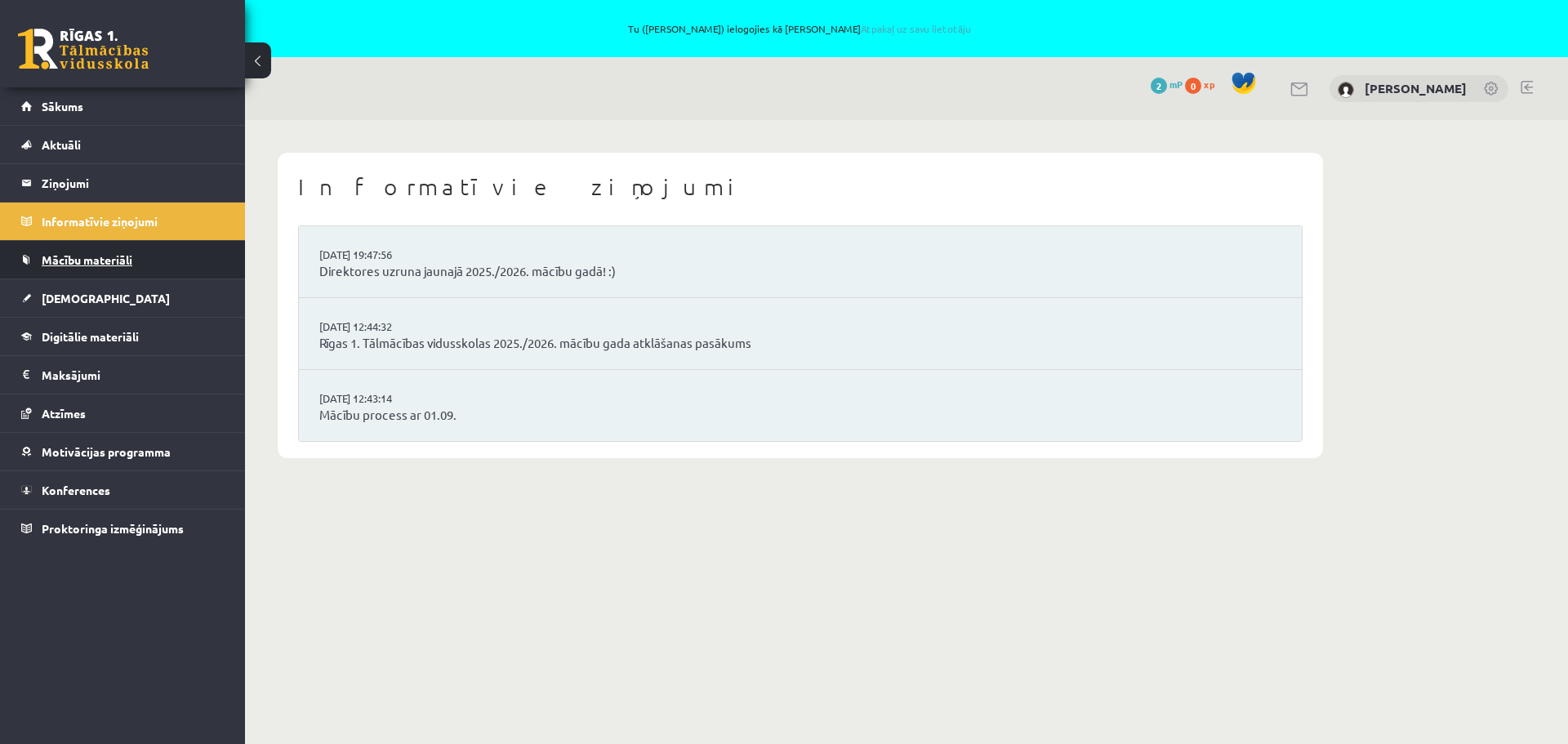
click at [113, 259] on span "Mācību materiāli" at bounding box center [87, 259] width 91 height 15
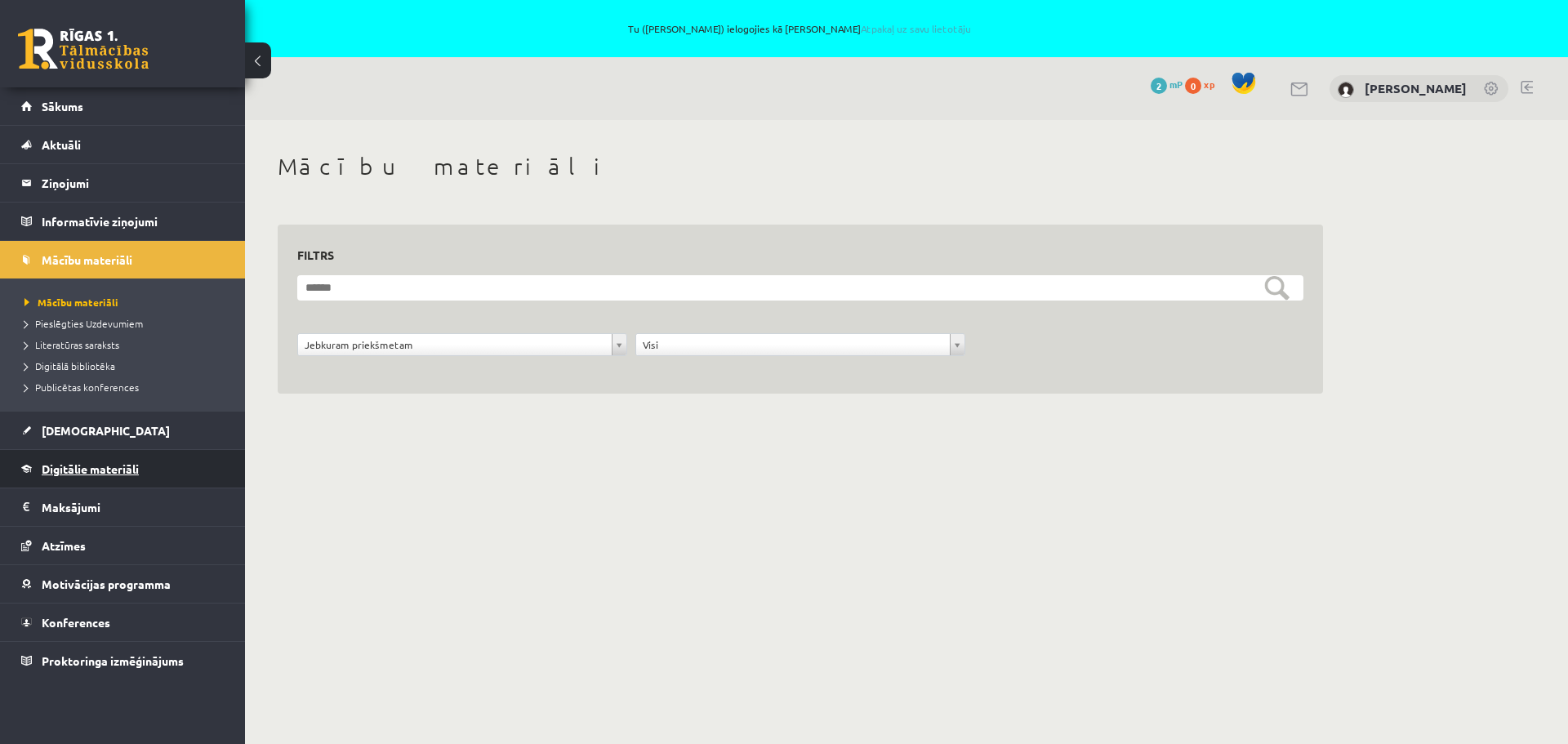
click at [106, 470] on span "Digitālie materiāli" at bounding box center [90, 468] width 97 height 15
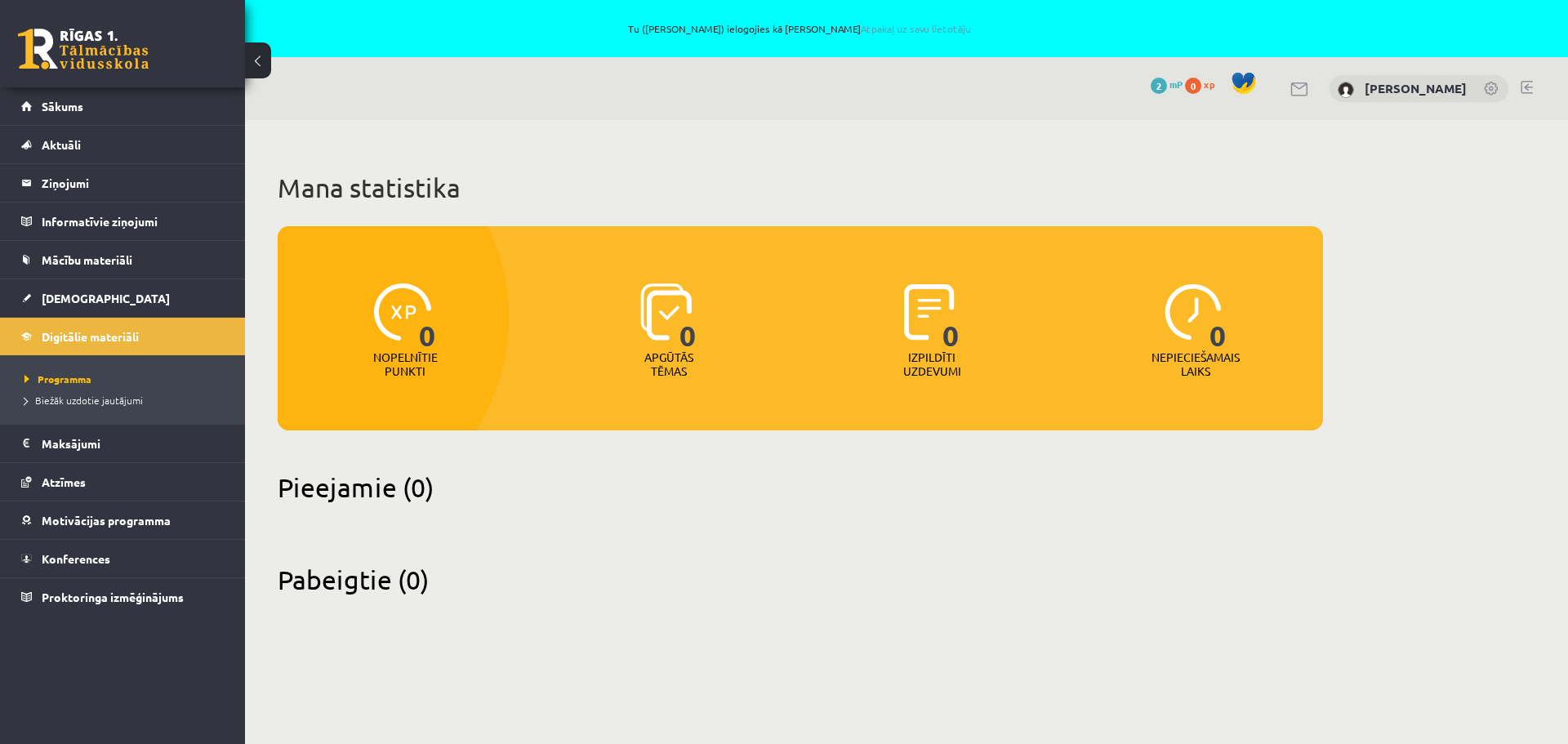
click at [1523, 85] on link at bounding box center [1526, 86] width 13 height 13
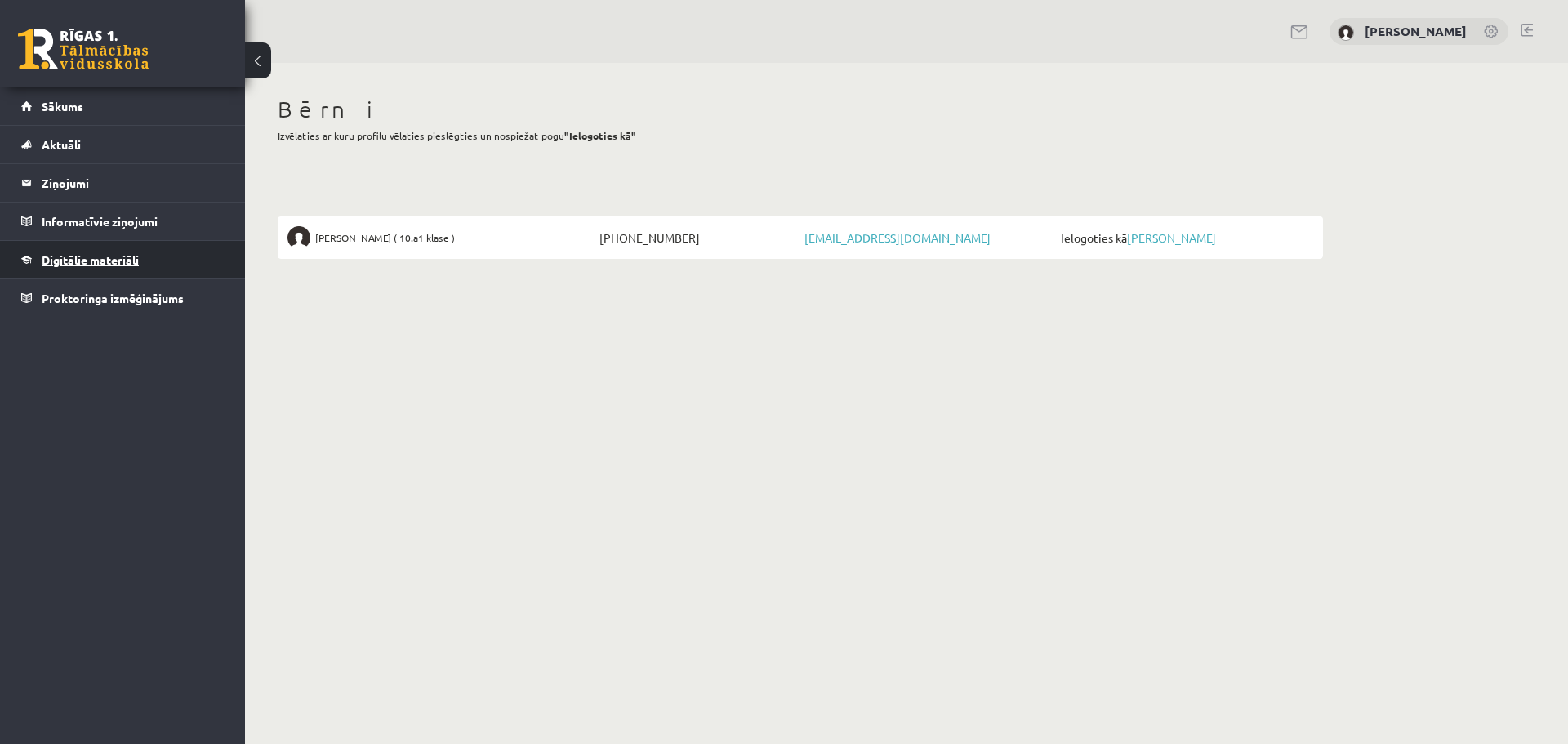
click at [102, 259] on span "Digitālie materiāli" at bounding box center [90, 259] width 97 height 15
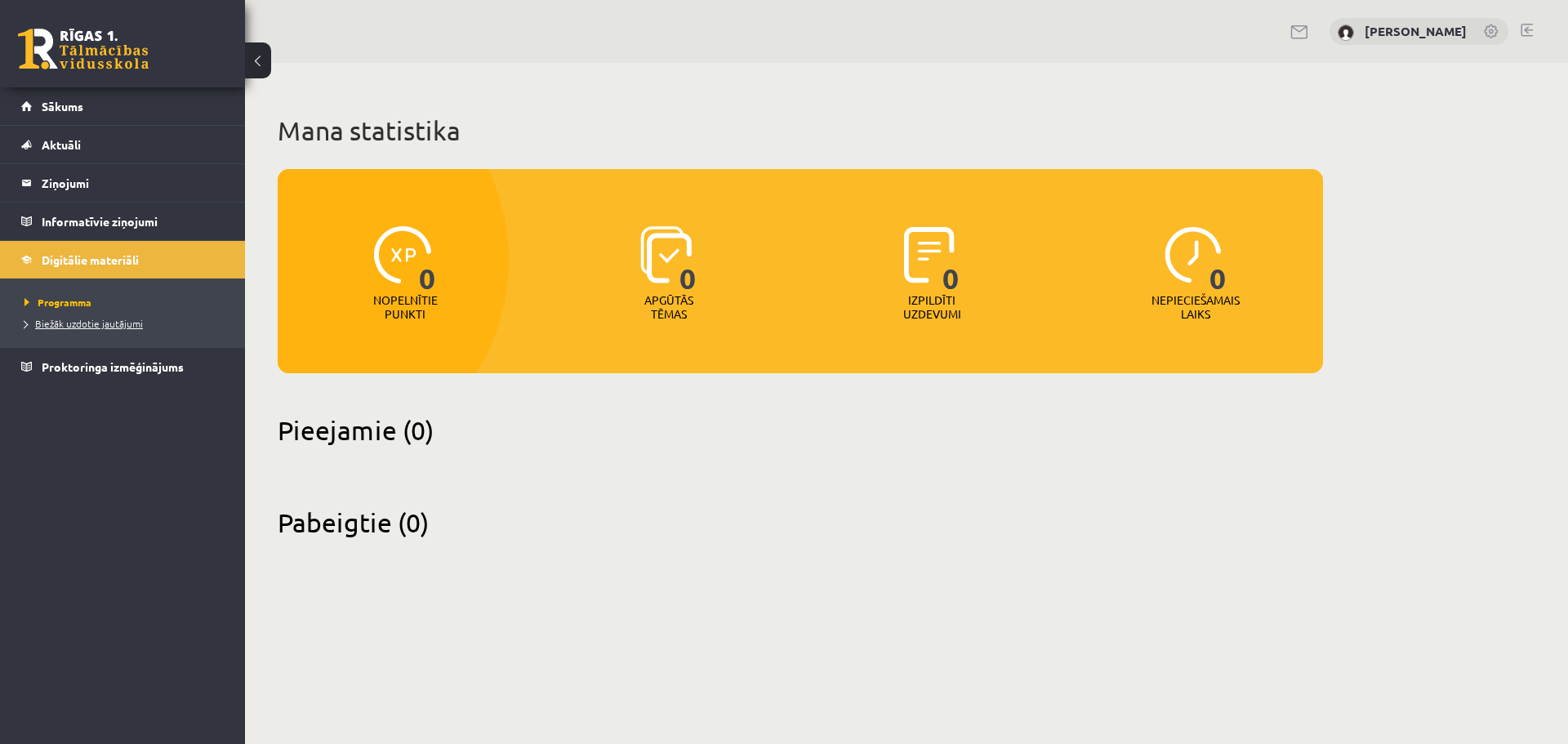
click at [26, 323] on span "Biežāk uzdotie jautājumi" at bounding box center [83, 323] width 118 height 13
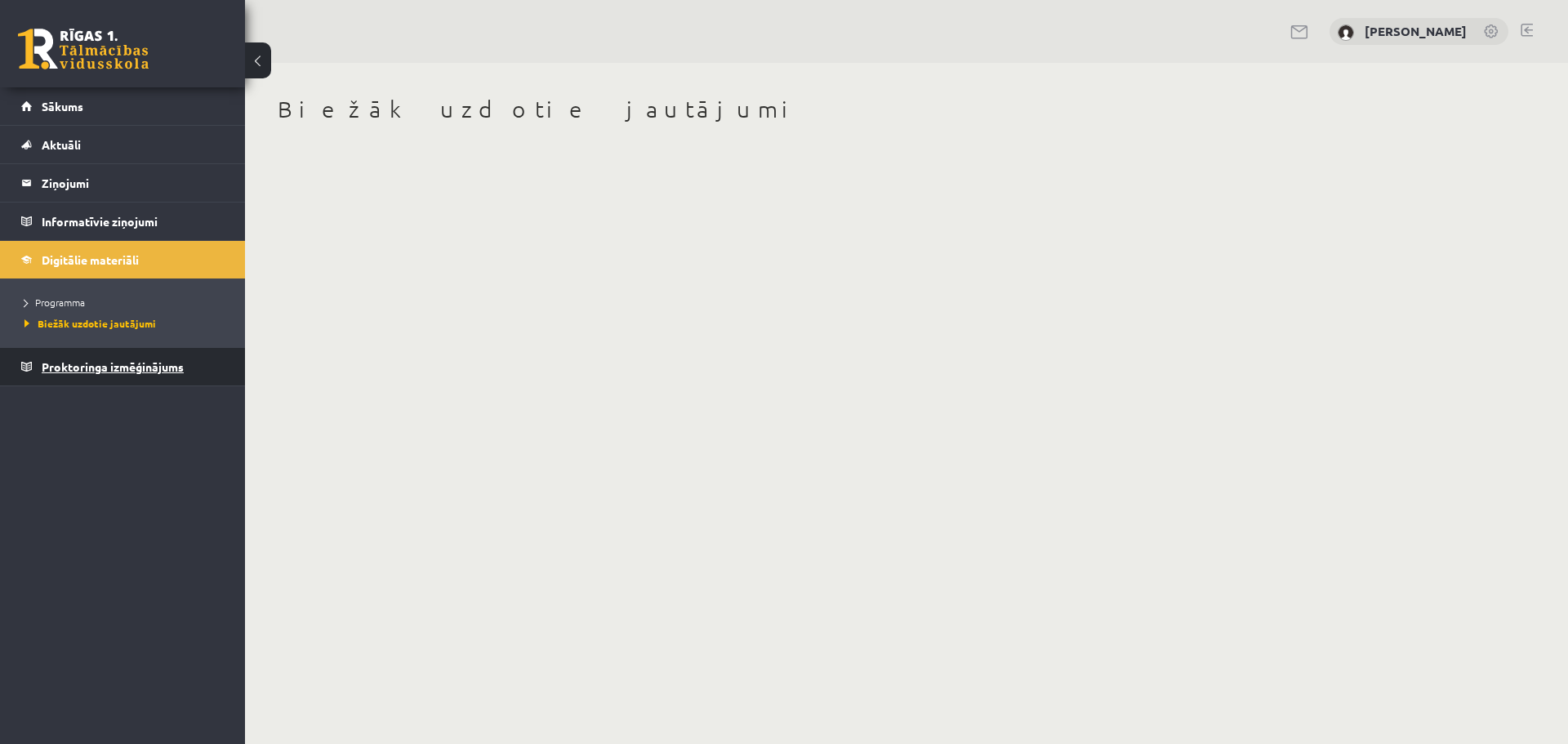
click at [64, 368] on span "Proktoringa izmēģinājums" at bounding box center [112, 366] width 142 height 15
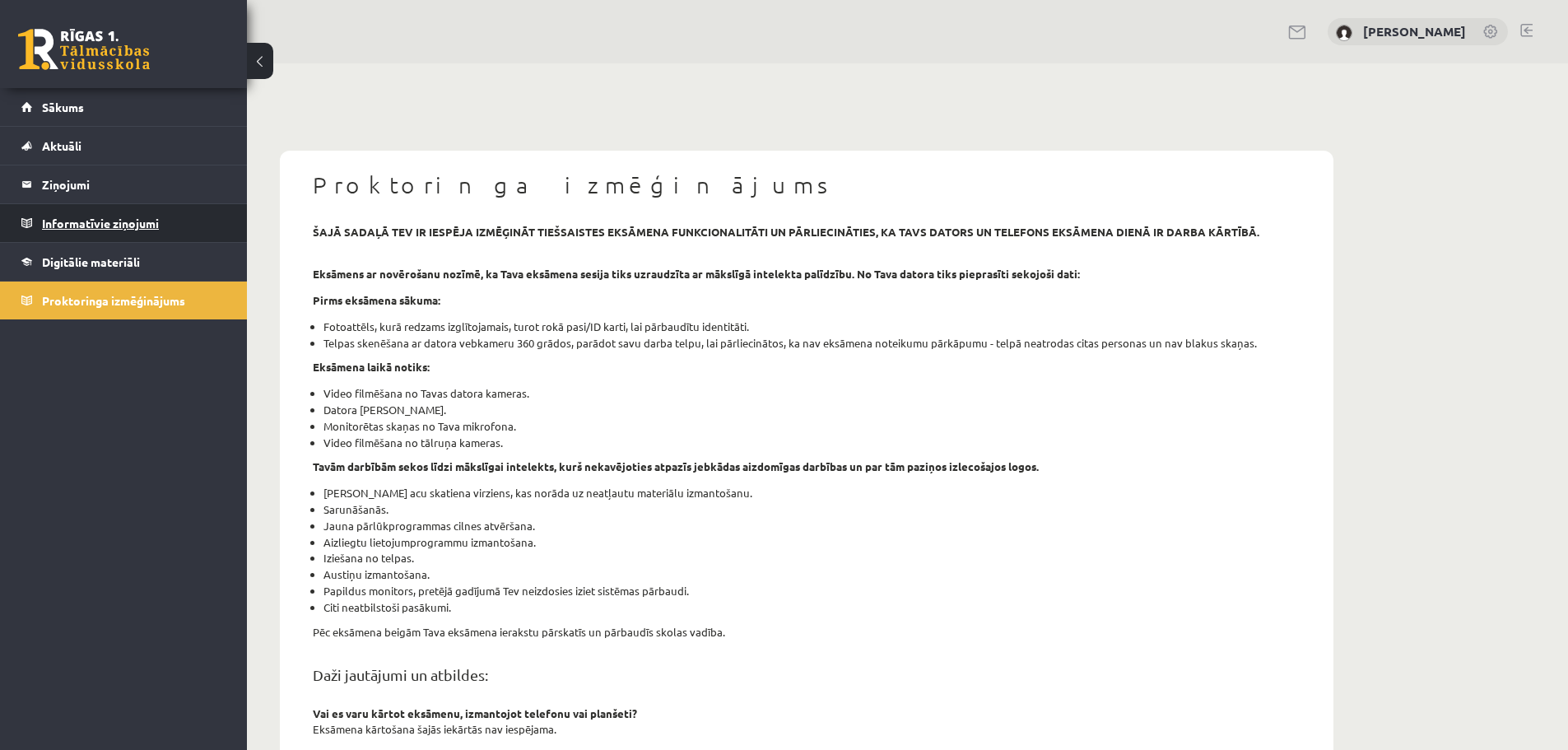
click at [70, 221] on legend "Informatīvie ziņojumi 0" at bounding box center [134, 223] width 185 height 38
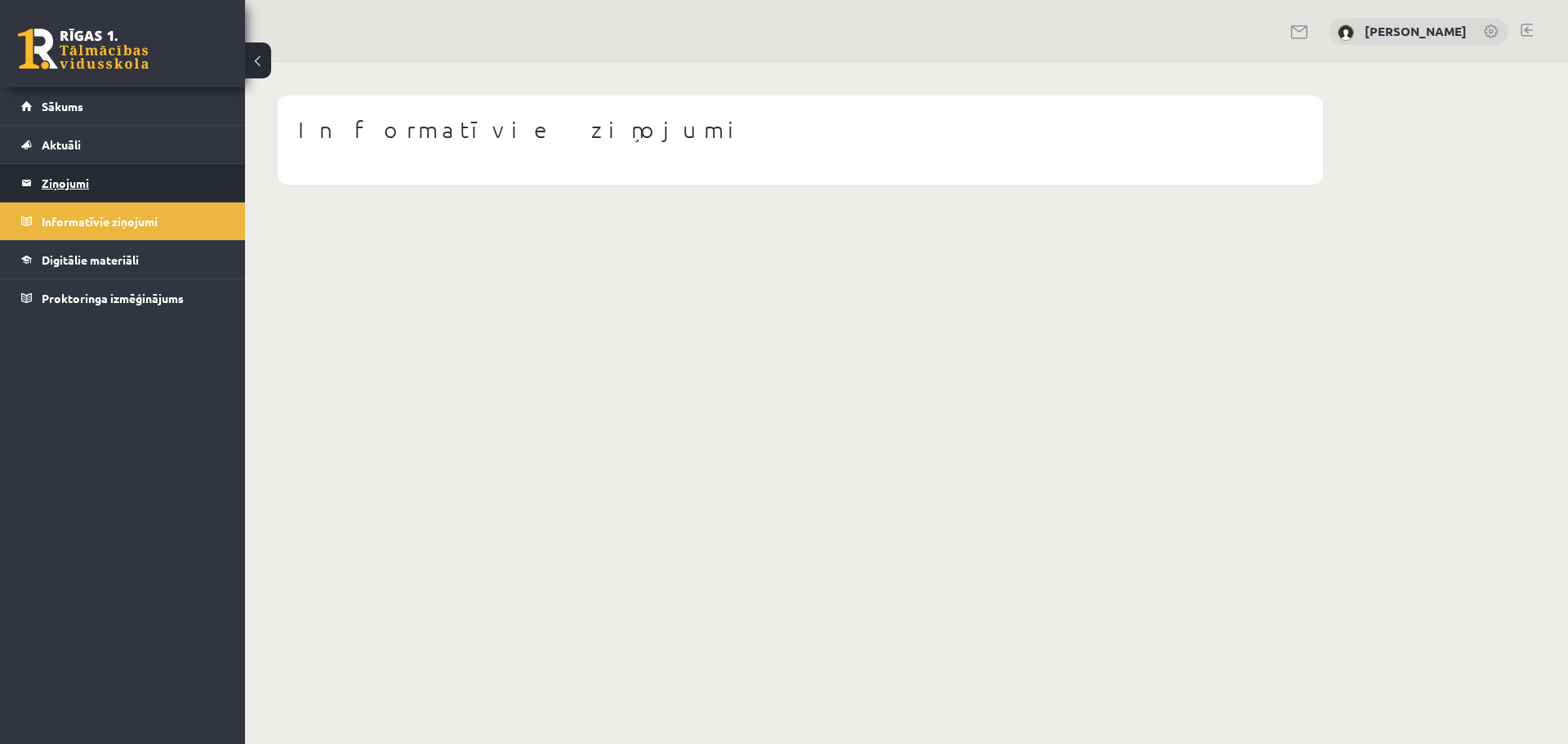
click at [85, 176] on legend "Ziņojumi 0" at bounding box center [133, 182] width 183 height 38
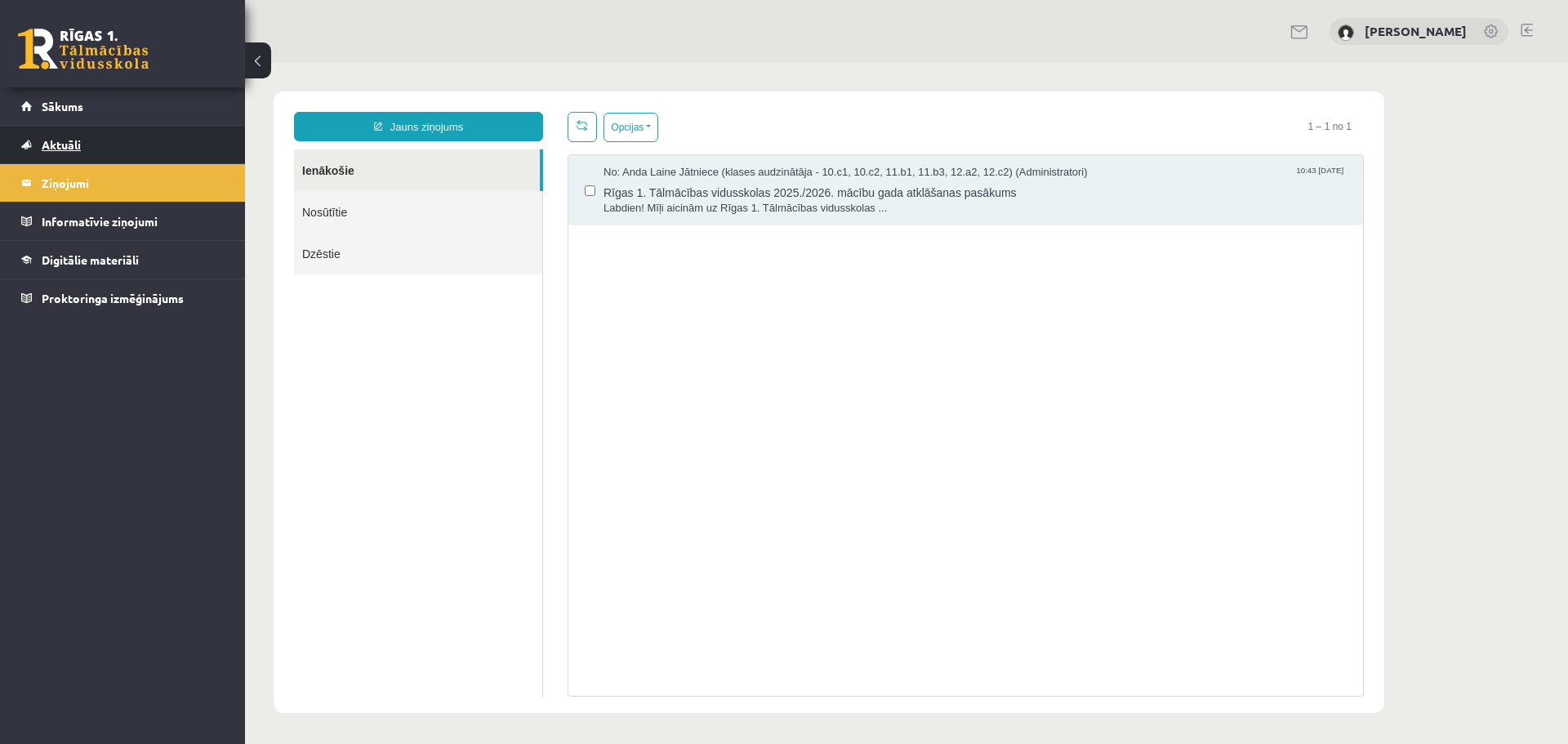
click at [69, 146] on span "Aktuāli" at bounding box center [61, 144] width 39 height 15
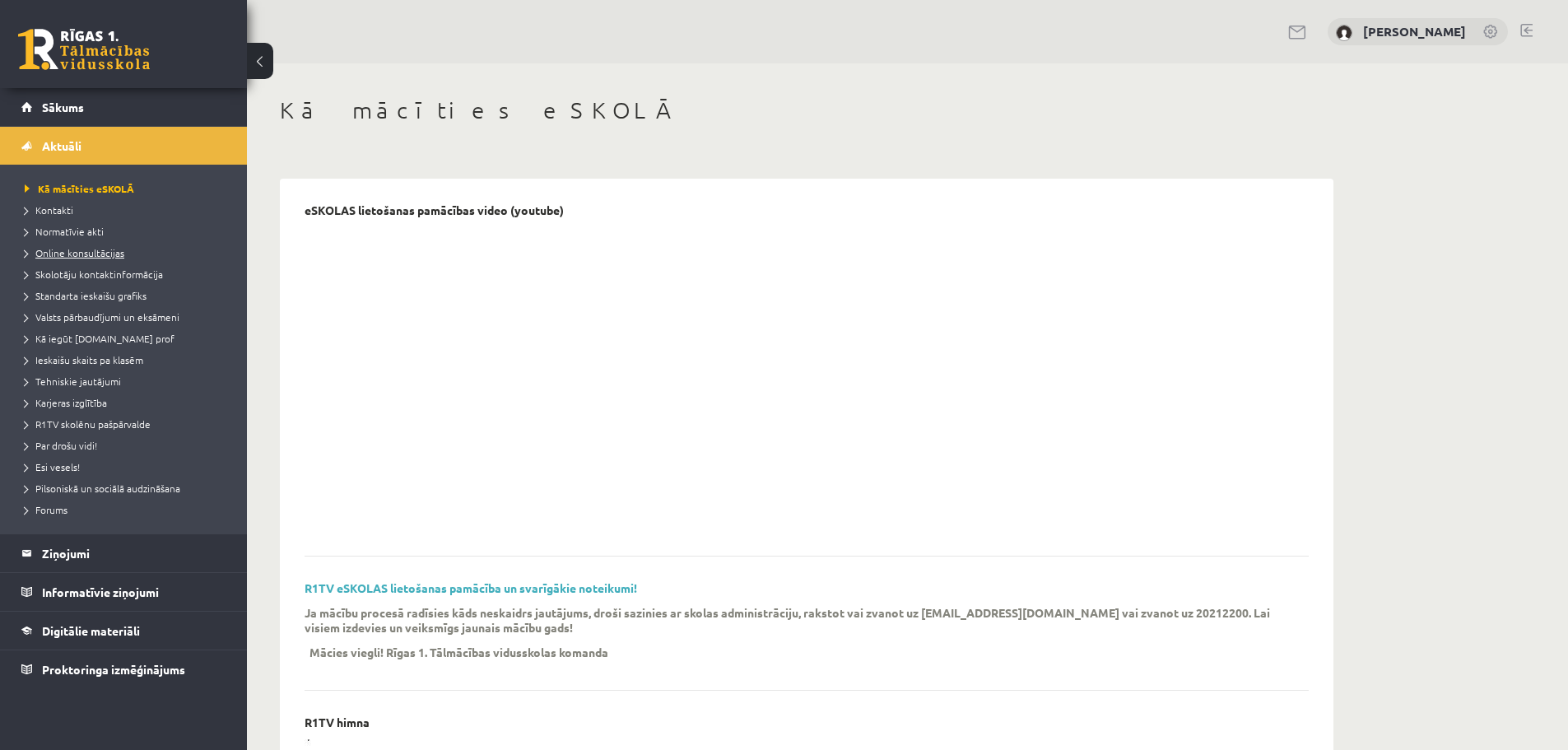
click at [88, 253] on span "Online konsultācijas" at bounding box center [74, 252] width 100 height 13
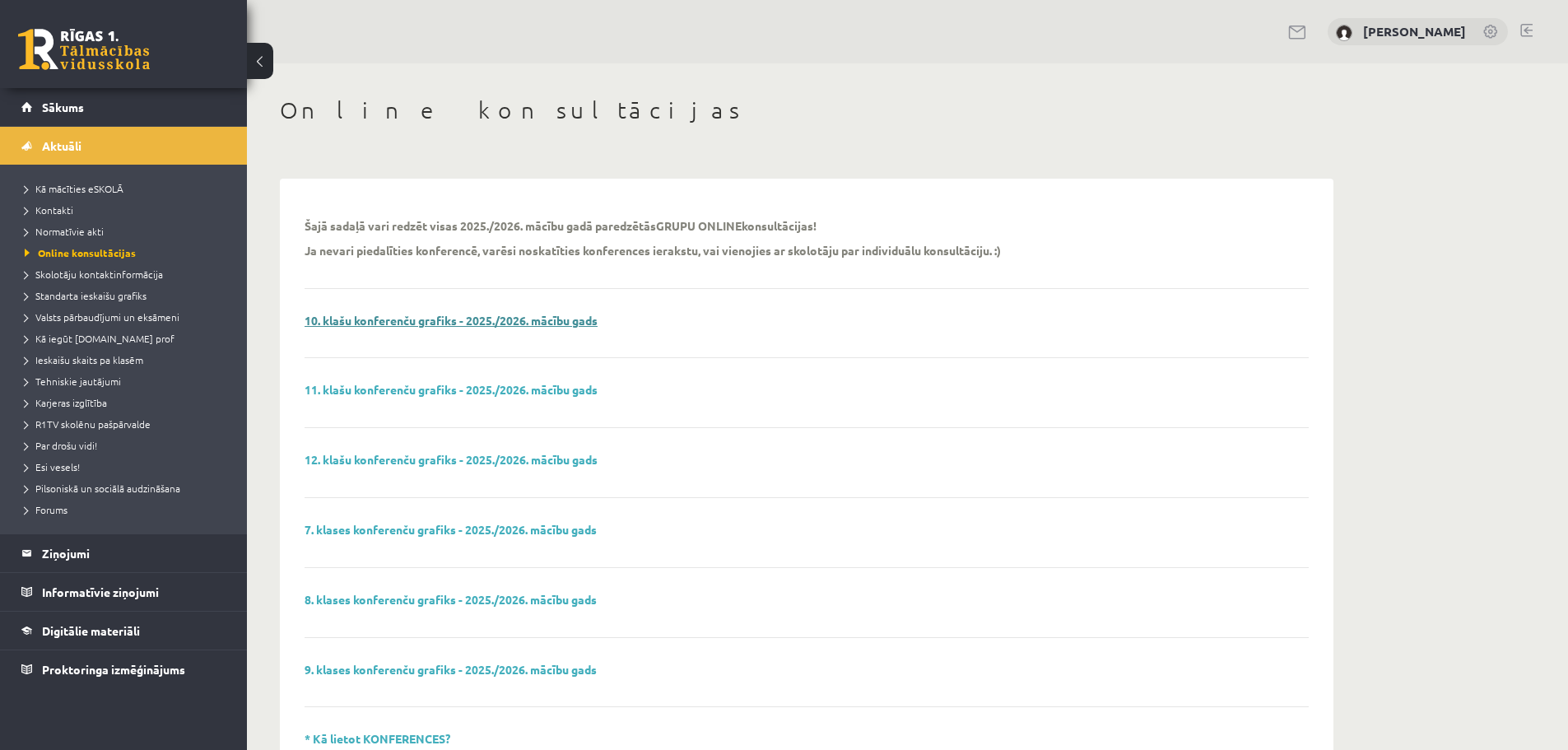
click at [517, 317] on link "10. klašu konferenču grafiks - 2025./2026. mācību gads" at bounding box center [451, 319] width 293 height 15
click at [59, 103] on span "Sākums" at bounding box center [63, 106] width 42 height 15
